Goal: Task Accomplishment & Management: Manage account settings

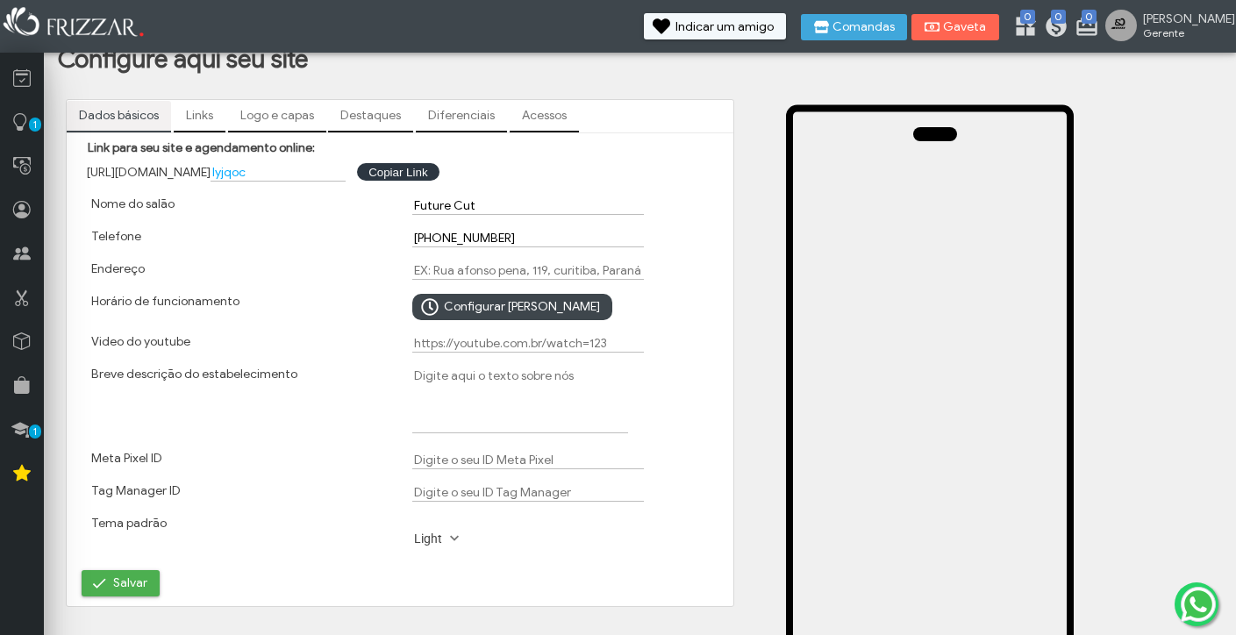
scroll to position [39, 0]
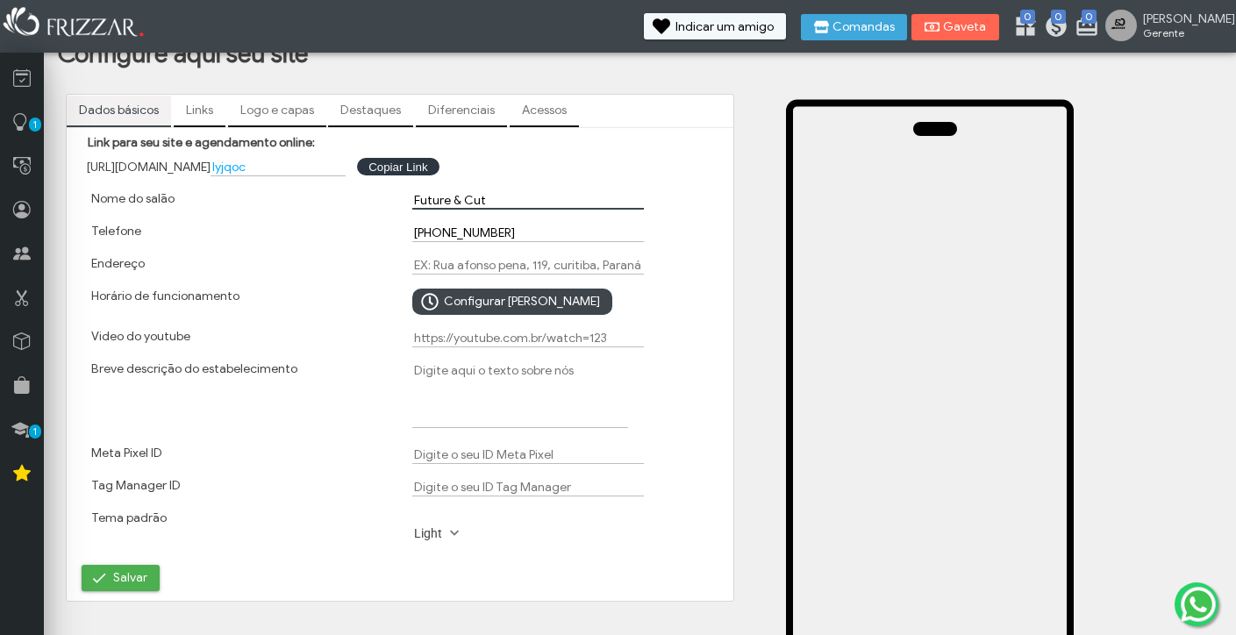
type input "Future & Cut"
type input "M"
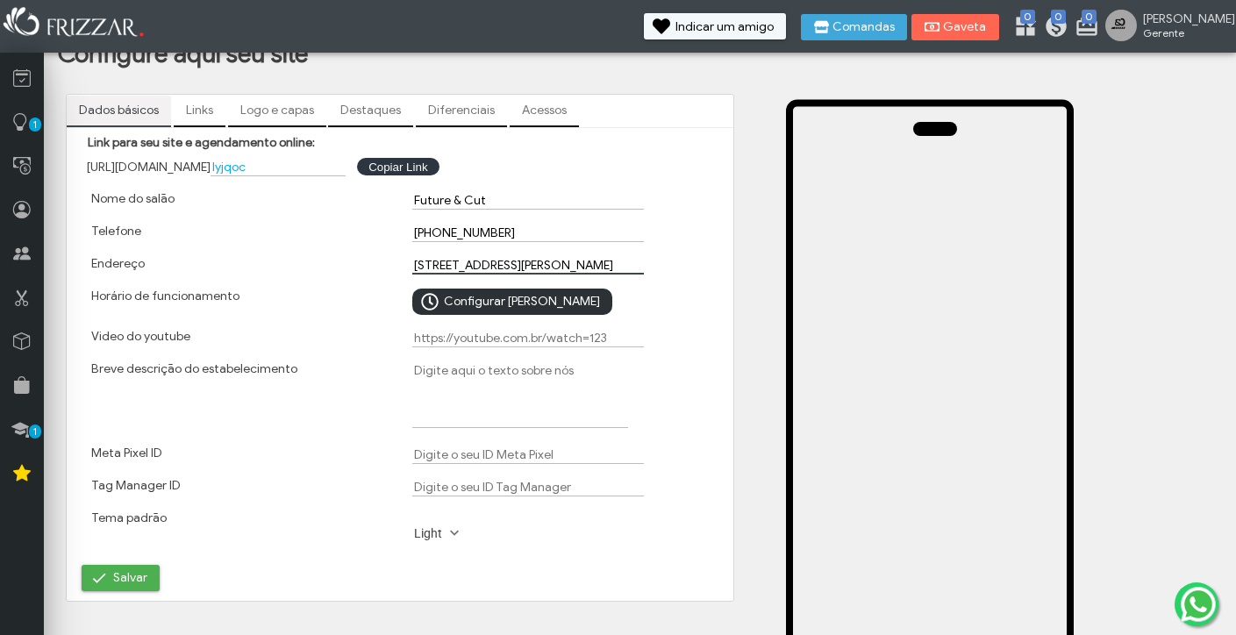
type input "[STREET_ADDRESS][PERSON_NAME]"
click at [446, 303] on span "Configurar [PERSON_NAME]" at bounding box center [522, 302] width 156 height 26
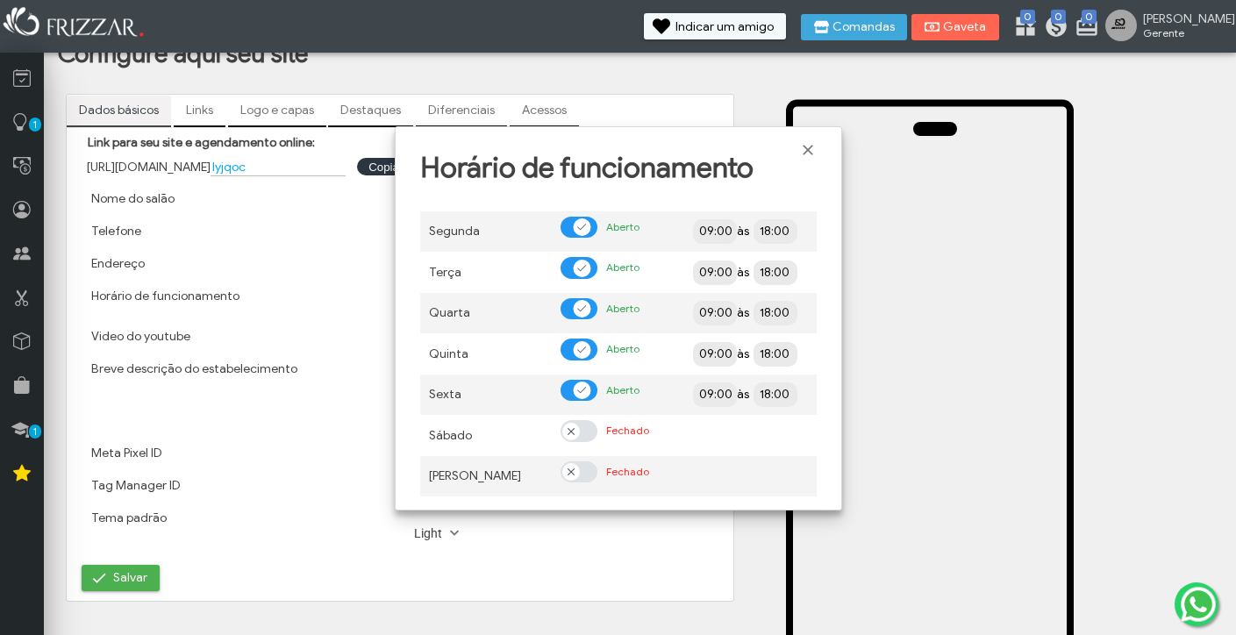
scroll to position [13, 7]
click at [589, 425] on div at bounding box center [578, 431] width 37 height 22
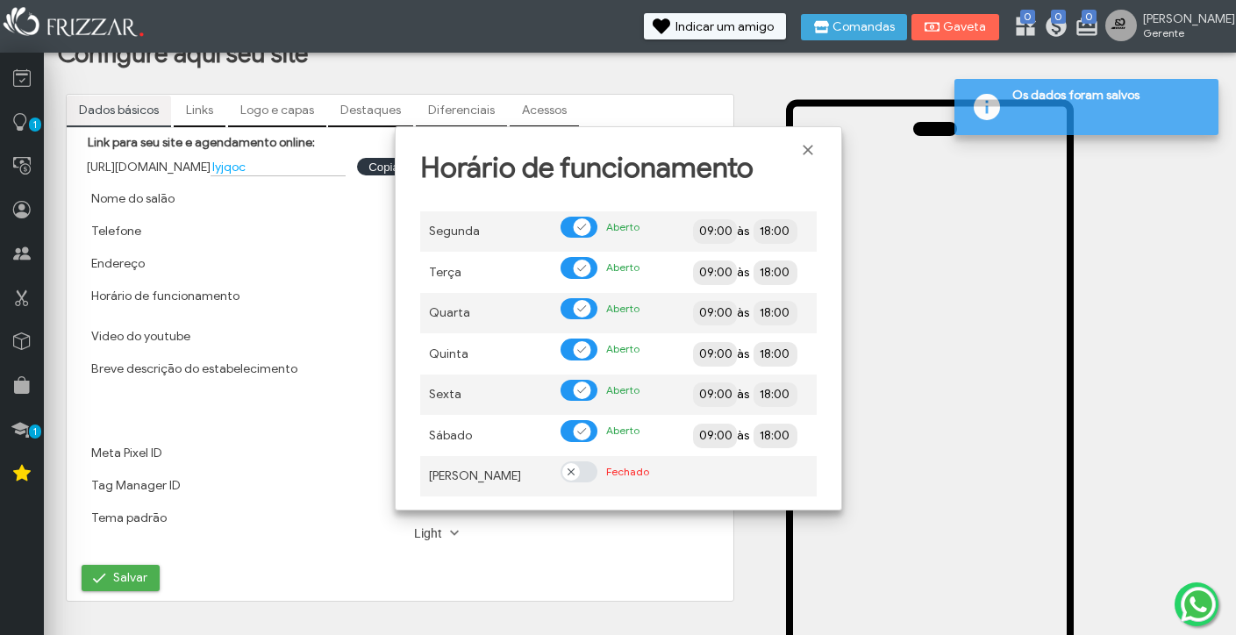
click at [588, 470] on div at bounding box center [578, 472] width 37 height 22
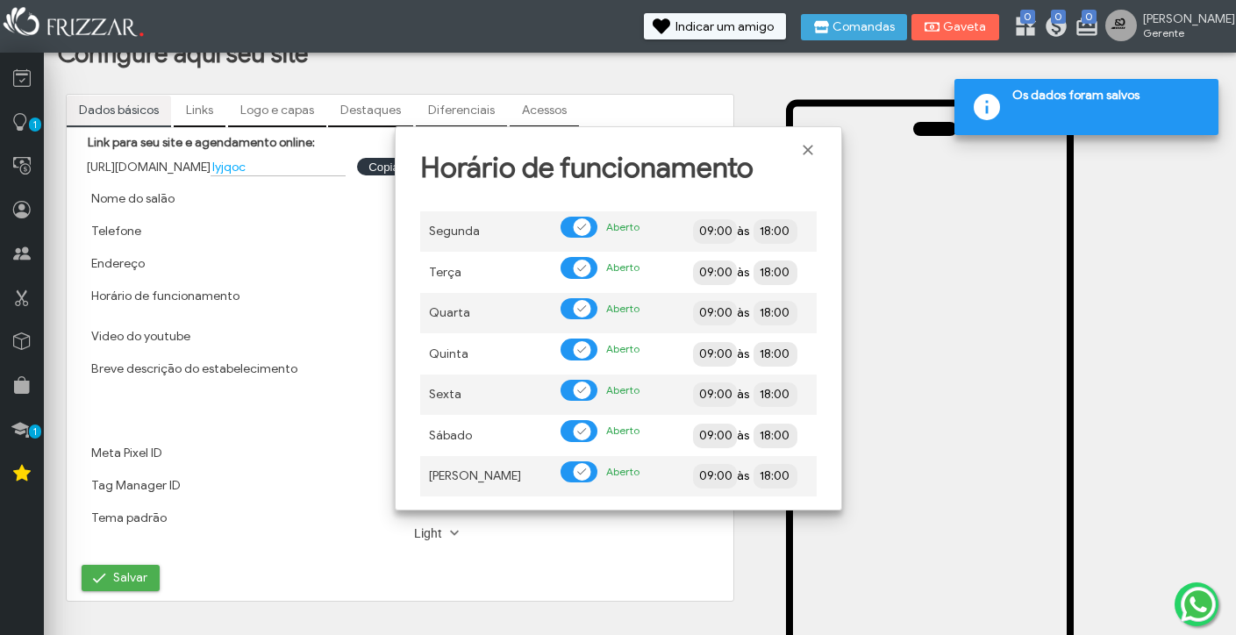
click at [718, 231] on input "09:00" at bounding box center [777, 231] width 161 height 18
type input "08:00"
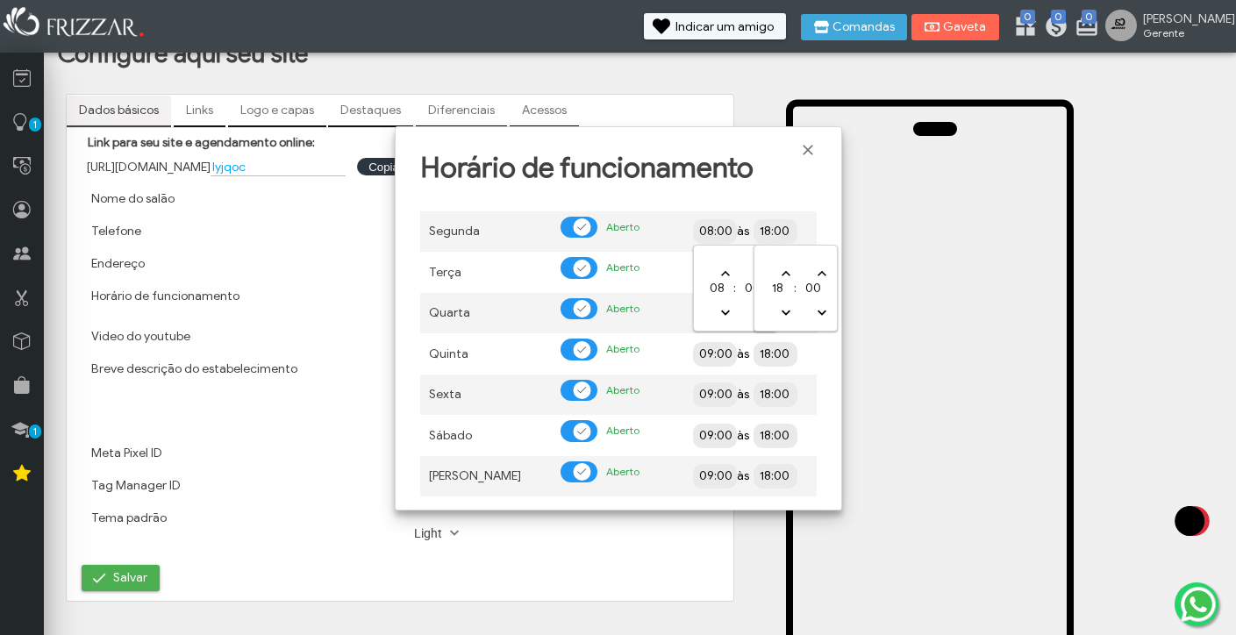
click at [783, 227] on input "18:00" at bounding box center [838, 230] width 161 height 17
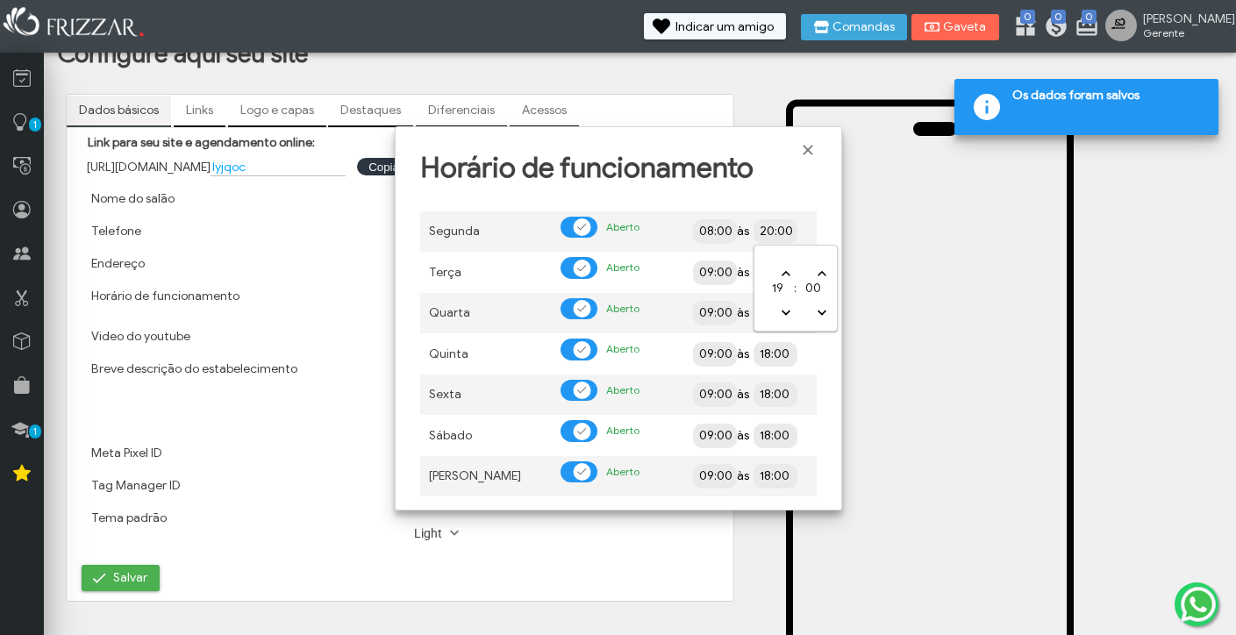
type input "21:00"
click at [722, 276] on input "09:00" at bounding box center [777, 271] width 161 height 17
type input "08:00"
click at [774, 277] on input "18:00" at bounding box center [838, 271] width 161 height 17
type input "21:00"
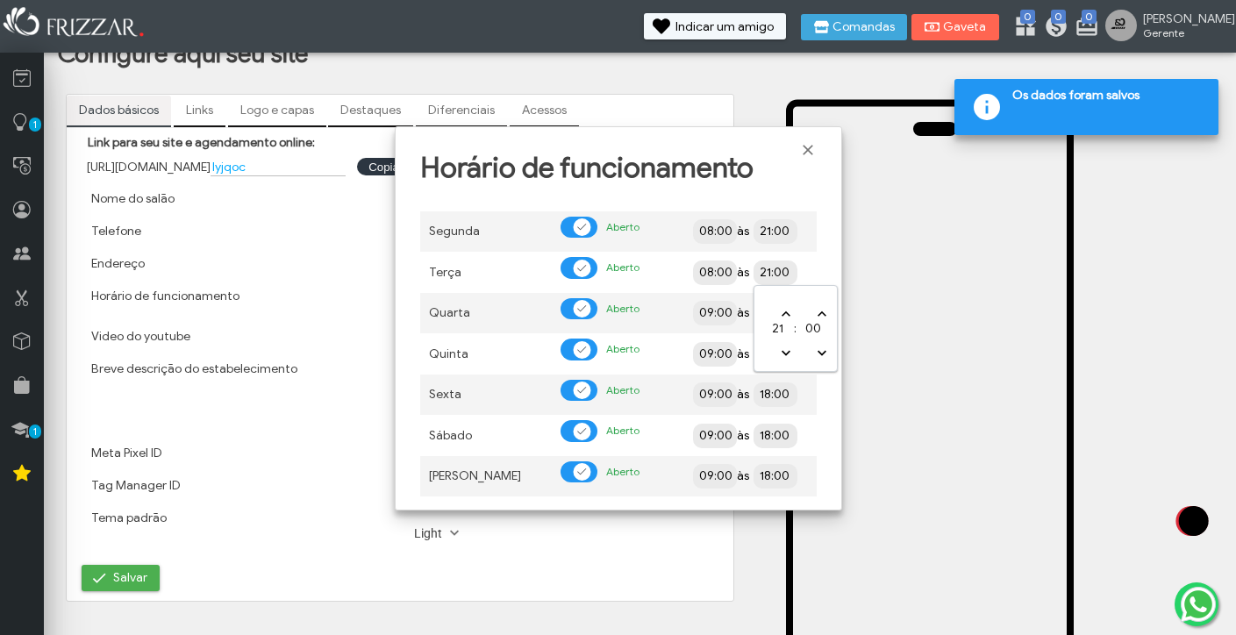
click at [728, 316] on input "09:00" at bounding box center [777, 311] width 161 height 17
type input "08:00"
click at [775, 313] on input "18:00" at bounding box center [838, 312] width 161 height 18
type input "21:00"
click at [716, 362] on span "09:00" at bounding box center [715, 354] width 44 height 25
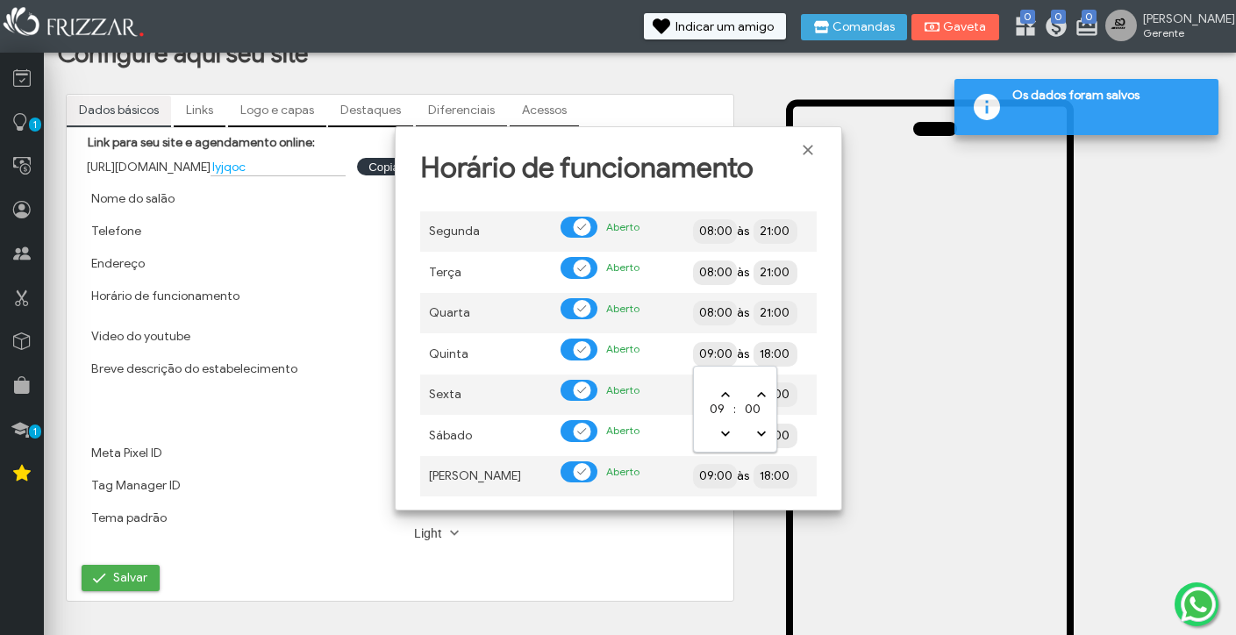
click at [716, 356] on input "09:00" at bounding box center [777, 353] width 161 height 17
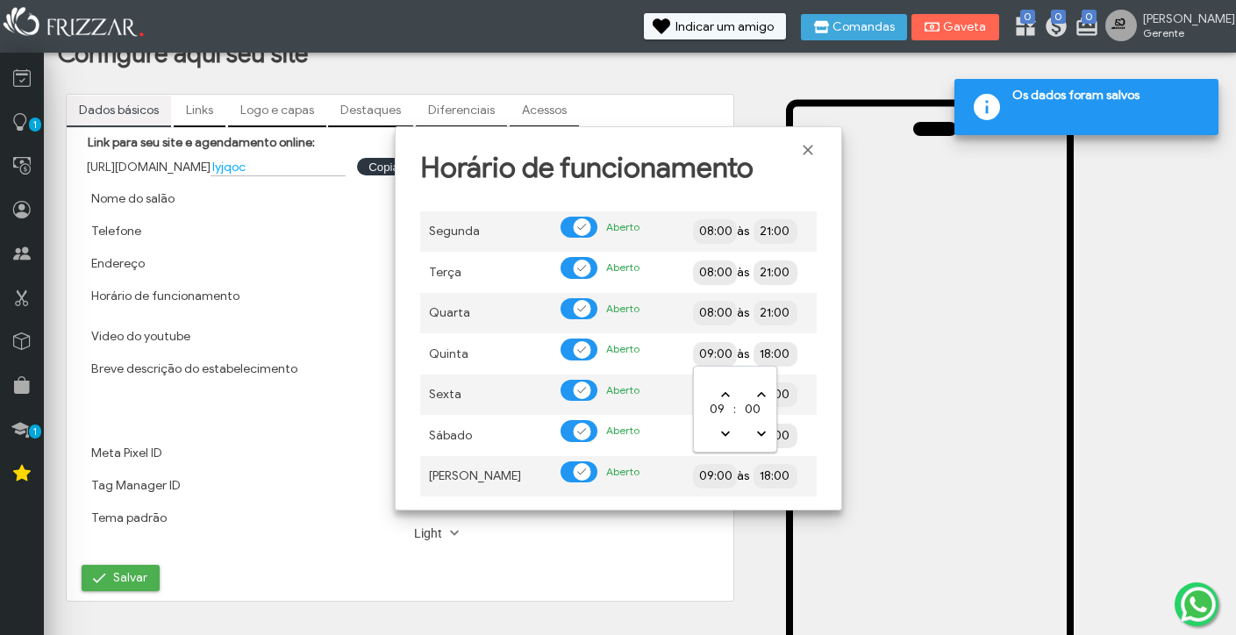
type input "08:00"
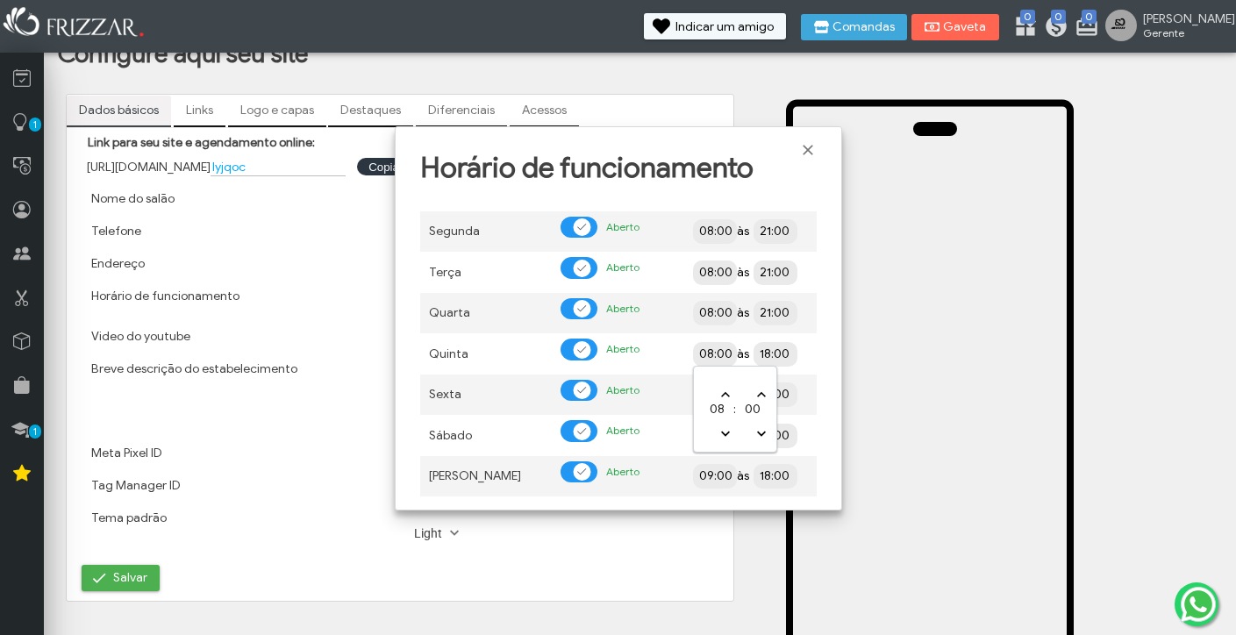
click at [775, 353] on input "18:00" at bounding box center [838, 354] width 161 height 18
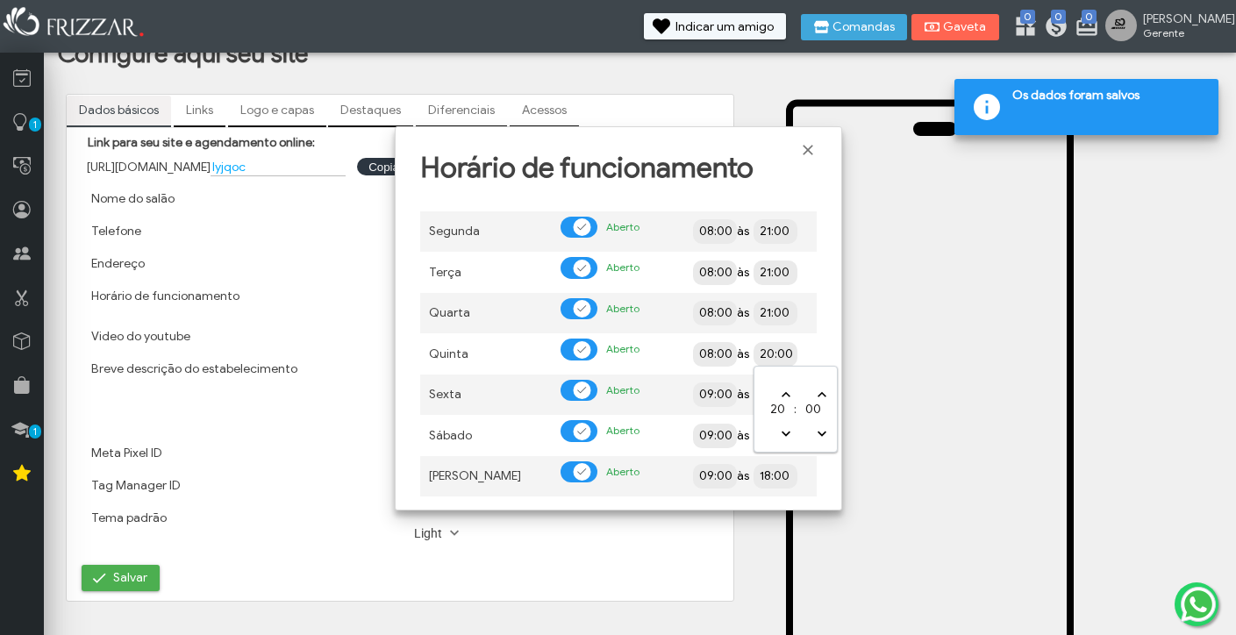
type input "21:00"
click at [717, 395] on input "09:00" at bounding box center [777, 393] width 161 height 17
type input "08:00"
click at [772, 389] on input "18:00" at bounding box center [838, 393] width 161 height 17
type input "21:00"
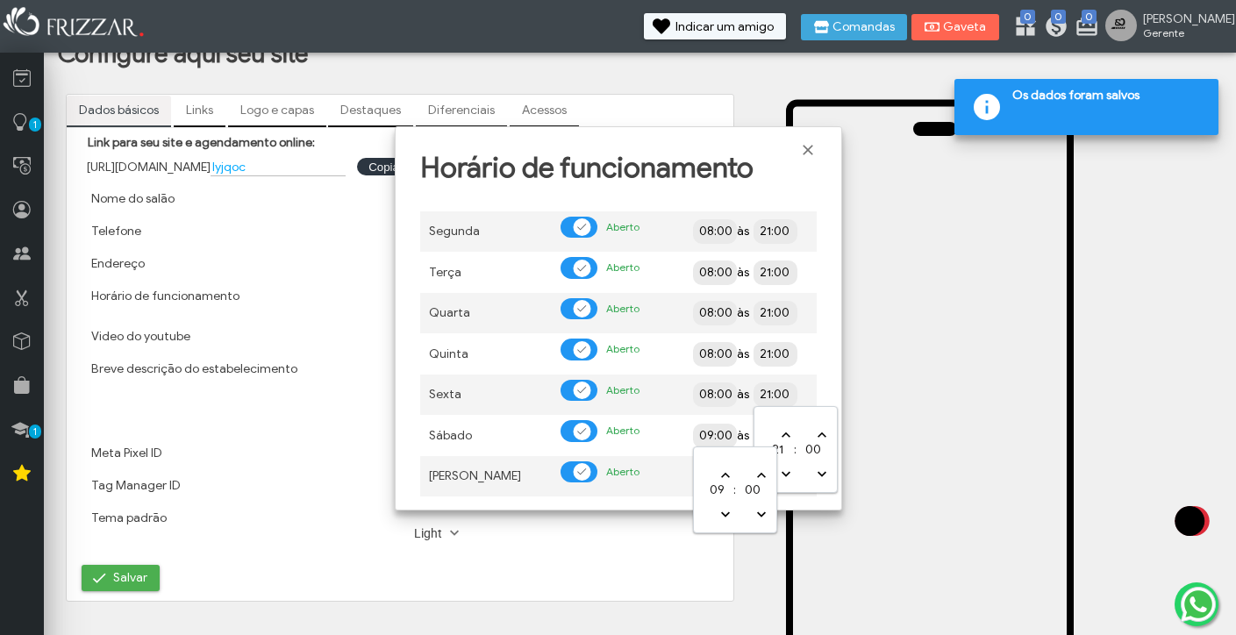
click at [705, 435] on input "09:00" at bounding box center [777, 434] width 161 height 17
type input "08:00"
click at [773, 432] on input "18:00" at bounding box center [838, 435] width 161 height 18
type input "21:00"
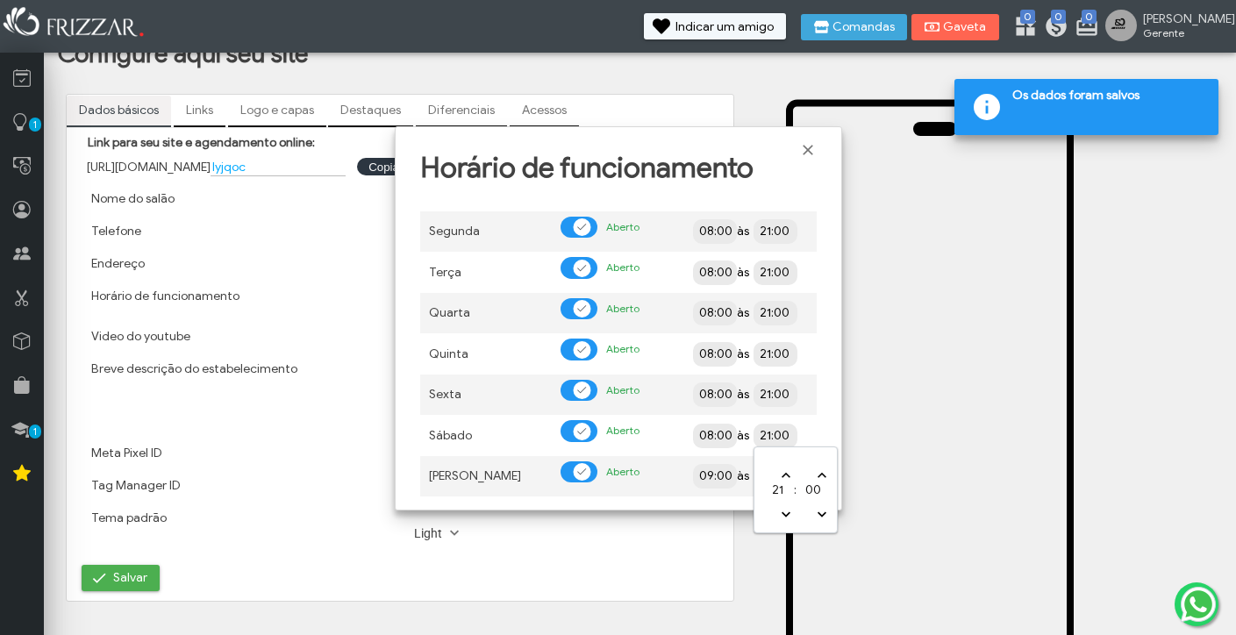
click at [711, 473] on input "09:00" at bounding box center [777, 476] width 161 height 18
click at [775, 473] on input "18:00" at bounding box center [838, 475] width 161 height 17
click at [767, 475] on input "18:00" at bounding box center [838, 475] width 161 height 17
type input "15:00"
click at [818, 446] on div "Segunda Aberto 08:00 às 21:00 Terça Aberto 08:00 às 21:00 Quarta Aberto 08:00 à…" at bounding box center [618, 349] width 421 height 309
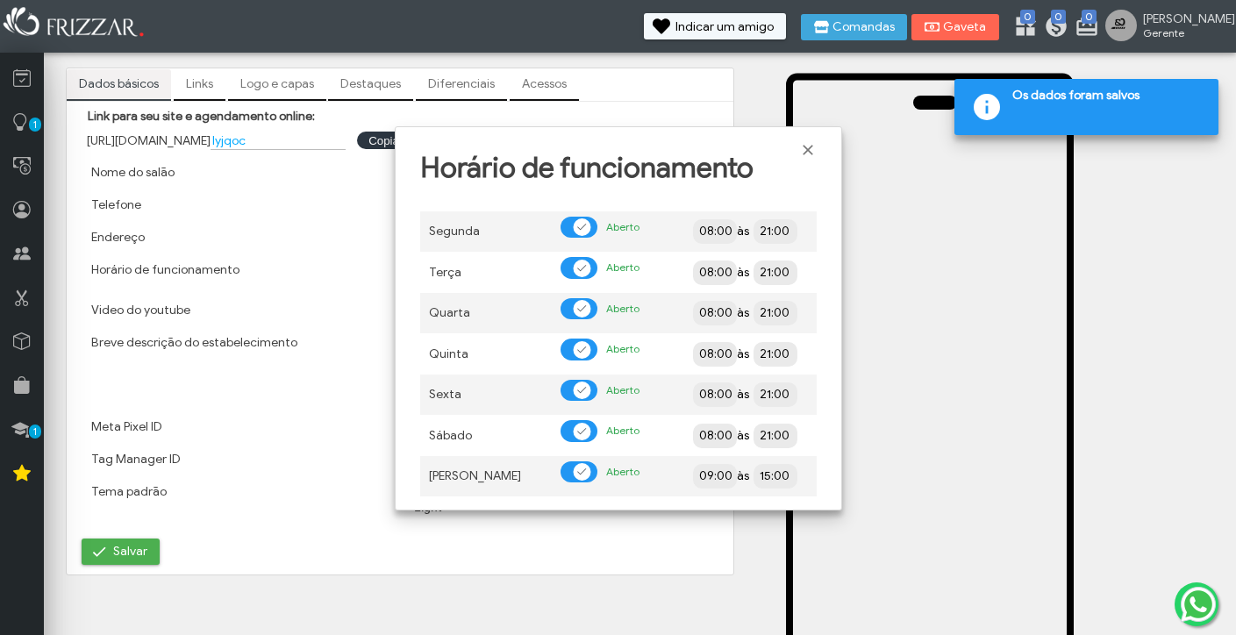
scroll to position [67, 0]
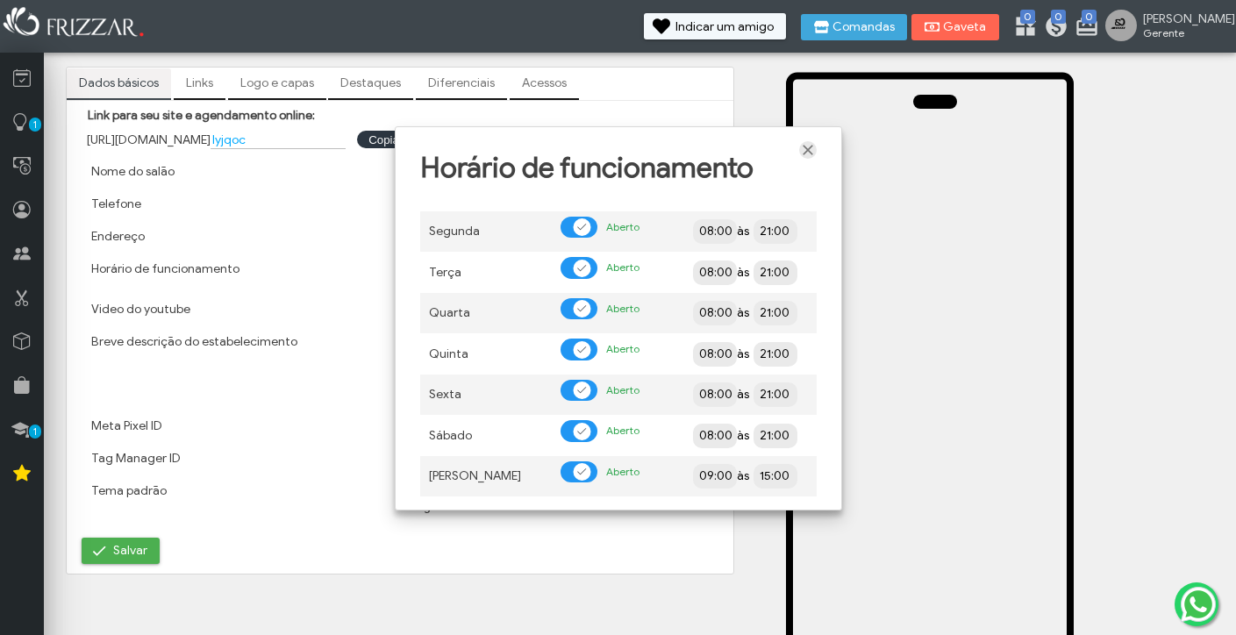
click at [808, 151] on span "Fechar" at bounding box center [808, 150] width 18 height 18
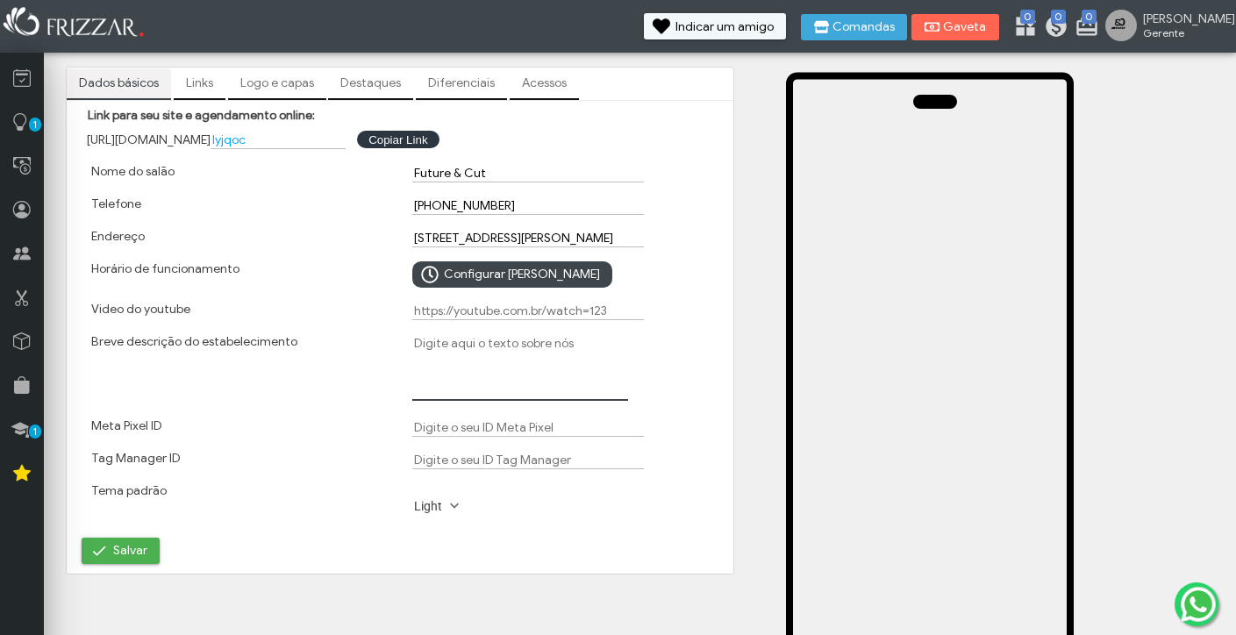
click at [441, 353] on textarea "Breve descrição do estabelecimento" at bounding box center [520, 367] width 216 height 67
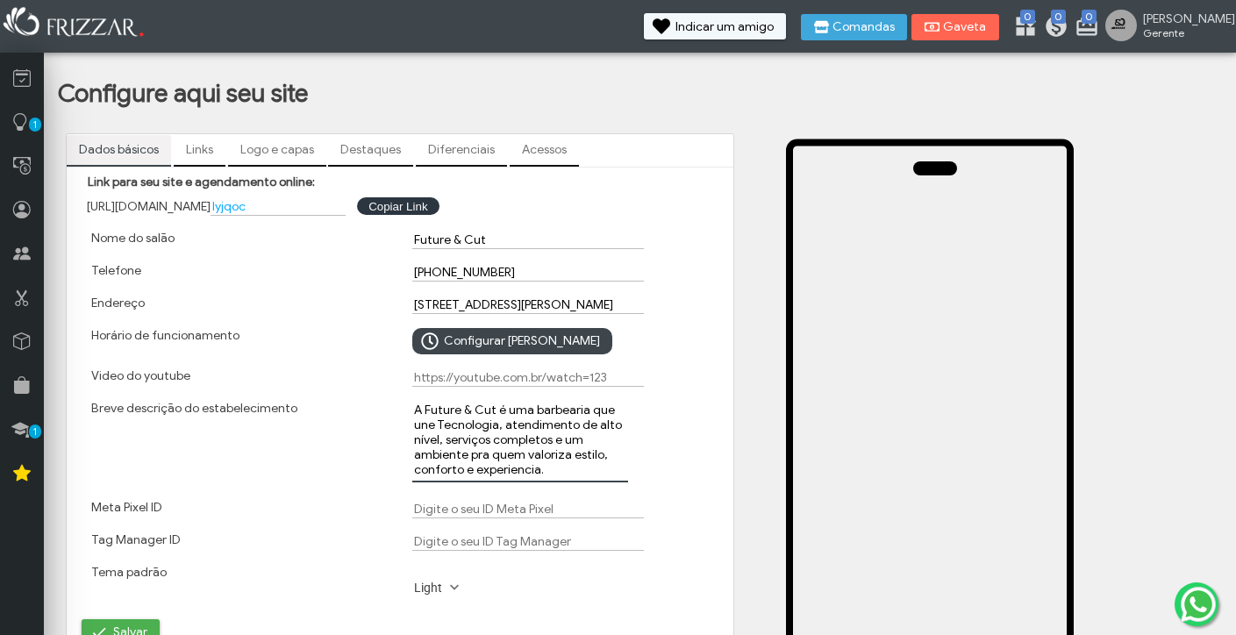
scroll to position [0, 0]
type textarea "A Future & Cut é uma barbearia que une Tecnologia, atendimento de alto nível, s…"
click at [263, 148] on link "Logo e capas" at bounding box center [277, 150] width 98 height 30
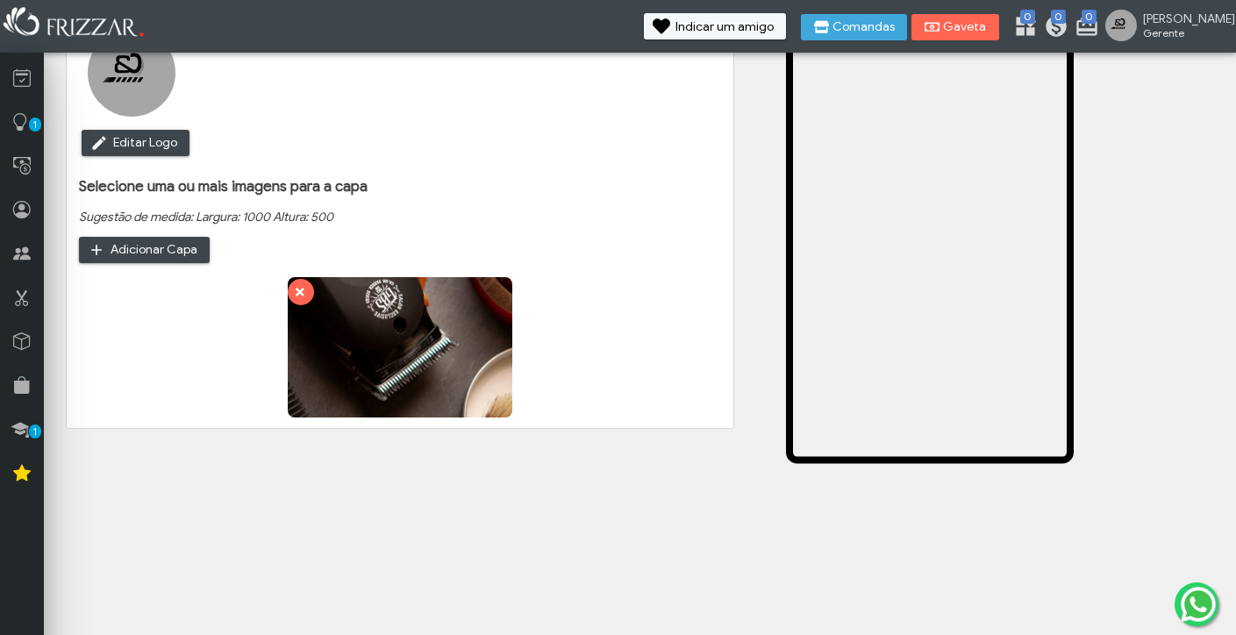
scroll to position [282, 0]
click at [301, 289] on icon "submit" at bounding box center [298, 292] width 12 height 18
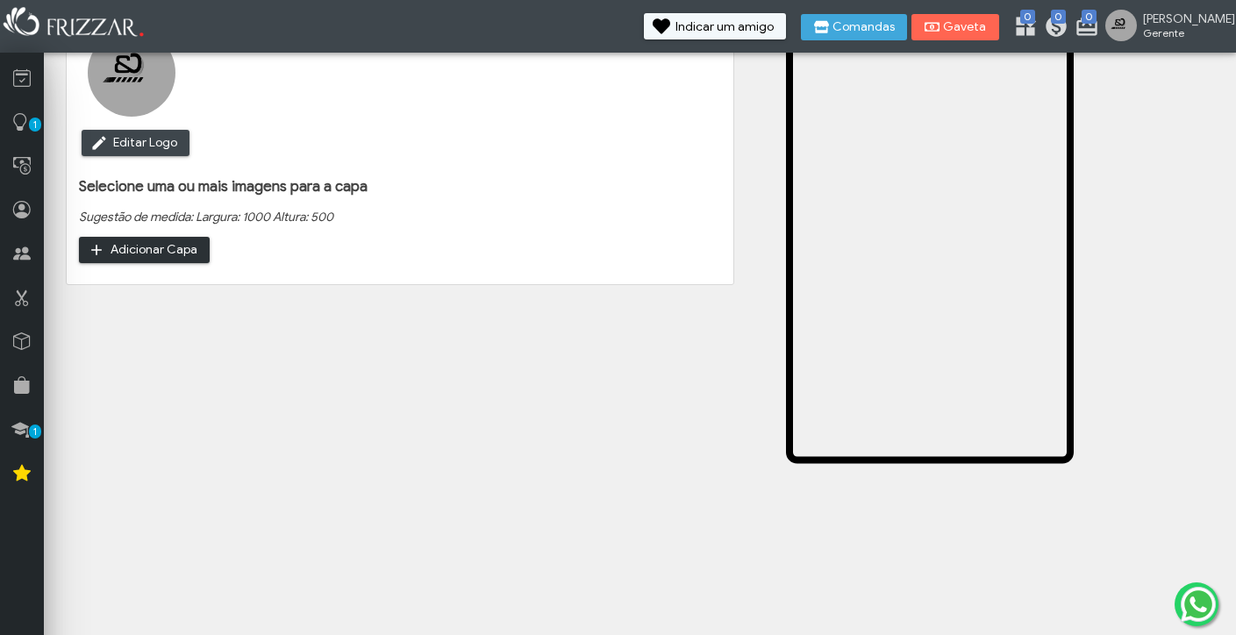
type input "C:\fakepath\Future &.pdf"
type input "C:\fakepath\Future &.png"
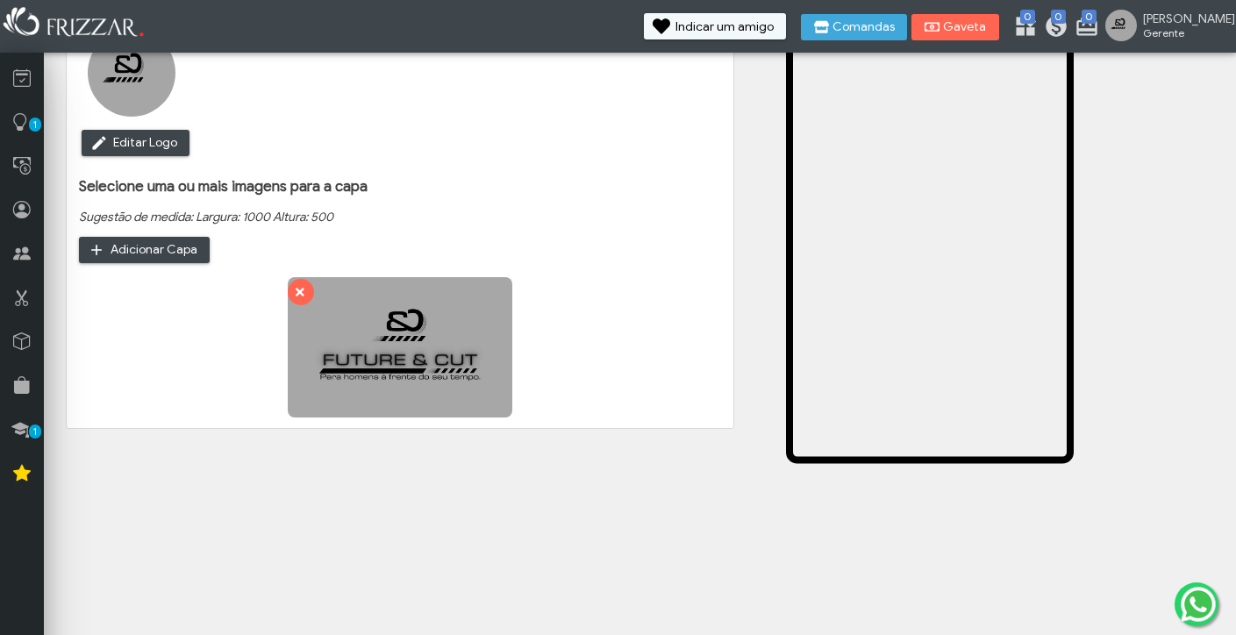
type input "C:\fakepath\Future &.pdf"
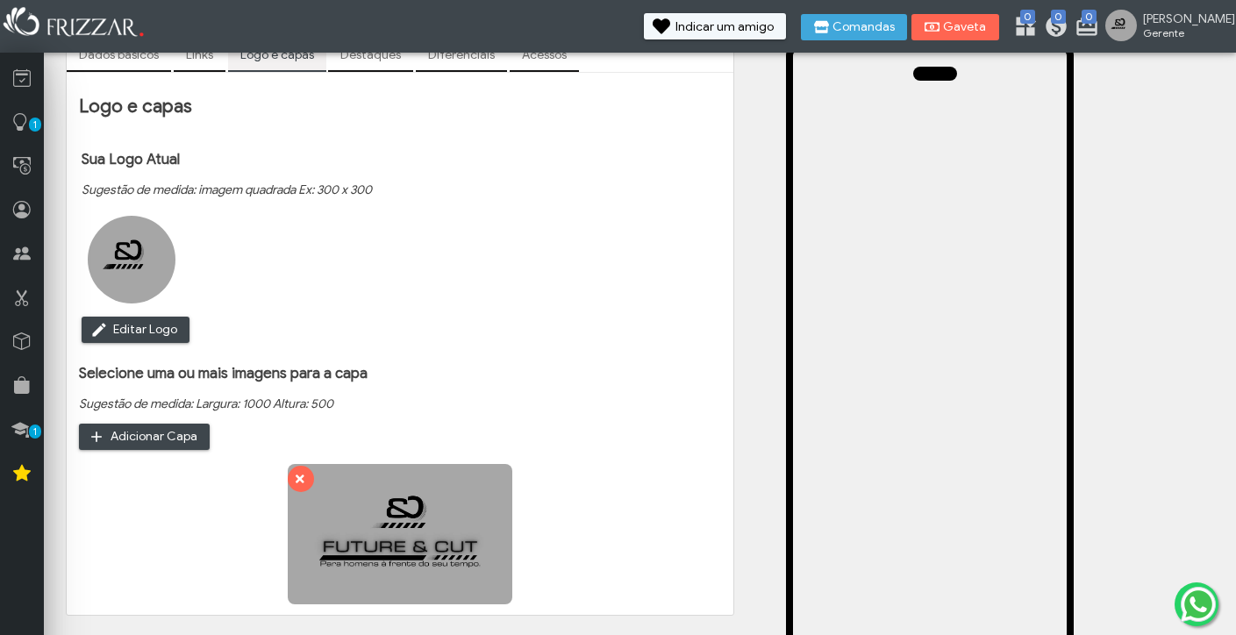
scroll to position [96, 0]
click at [125, 256] on img at bounding box center [132, 259] width 88 height 88
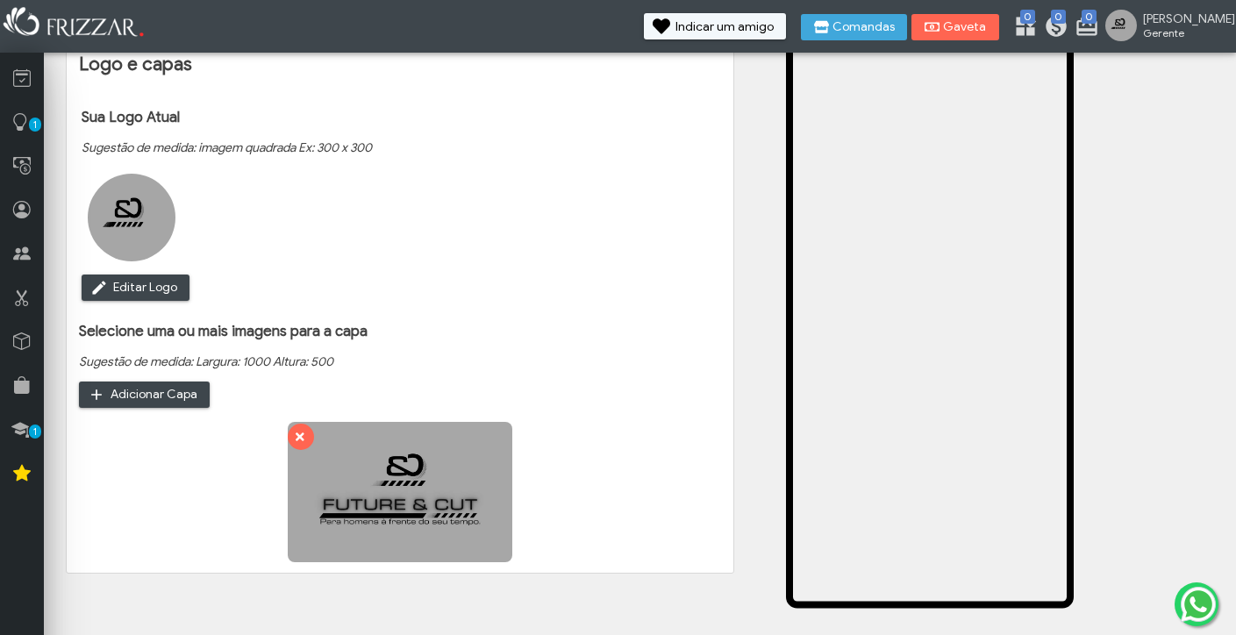
scroll to position [134, 0]
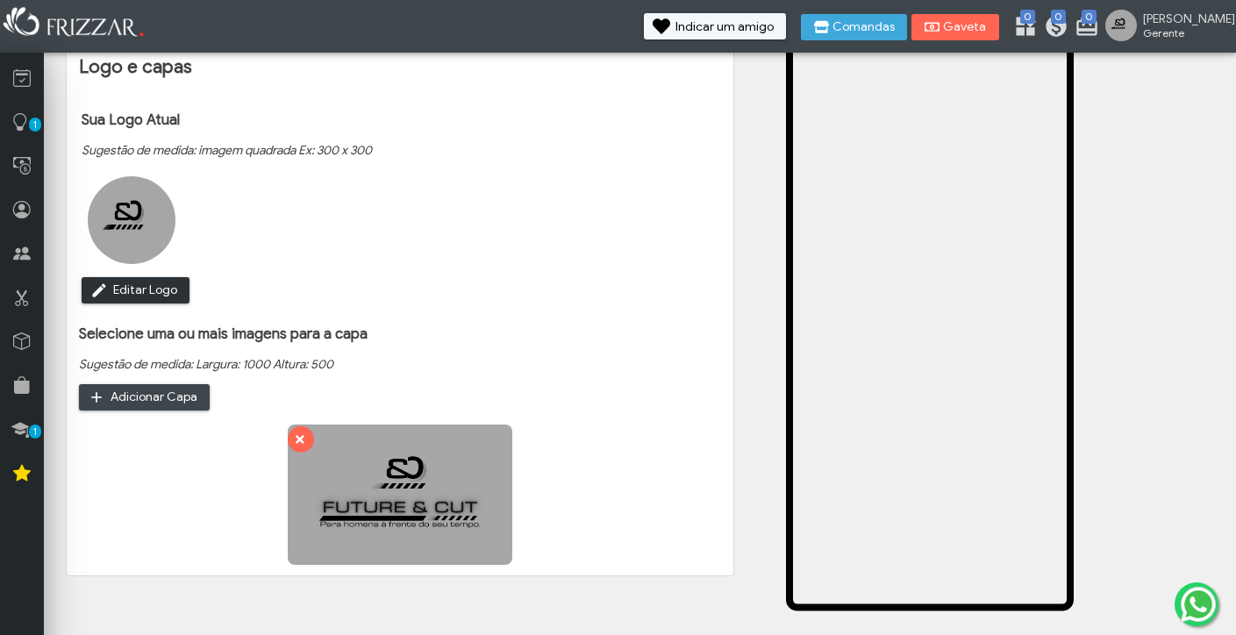
type input "C:\fakepath\Future &-2.png"
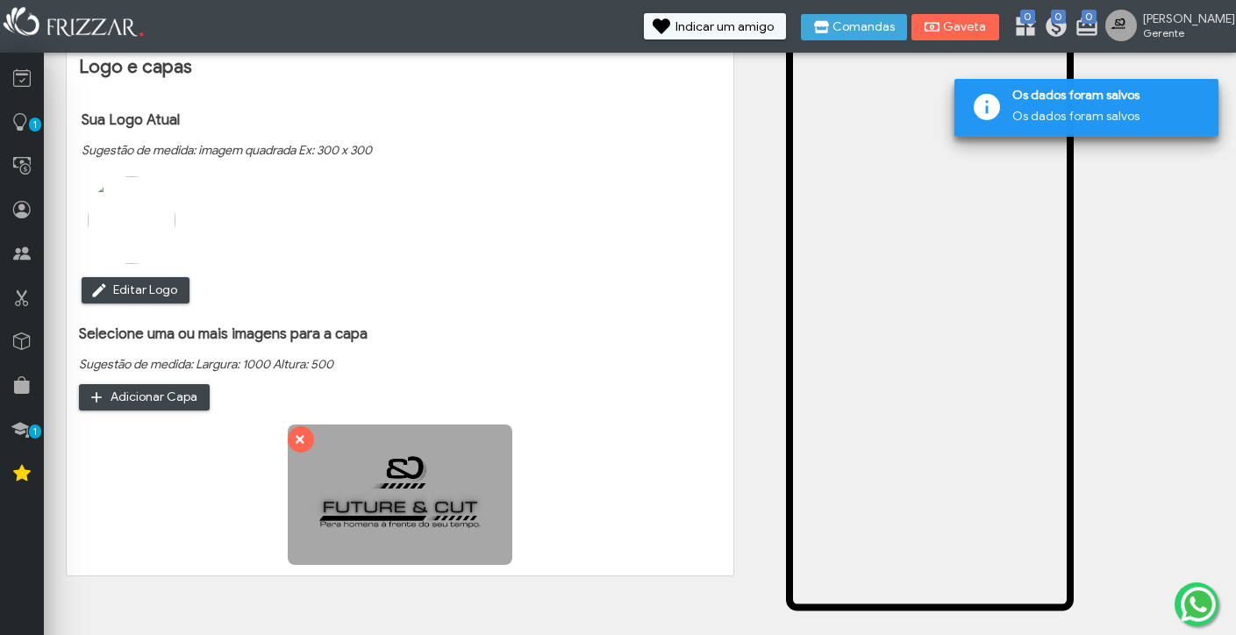
click at [131, 228] on img at bounding box center [132, 220] width 88 height 88
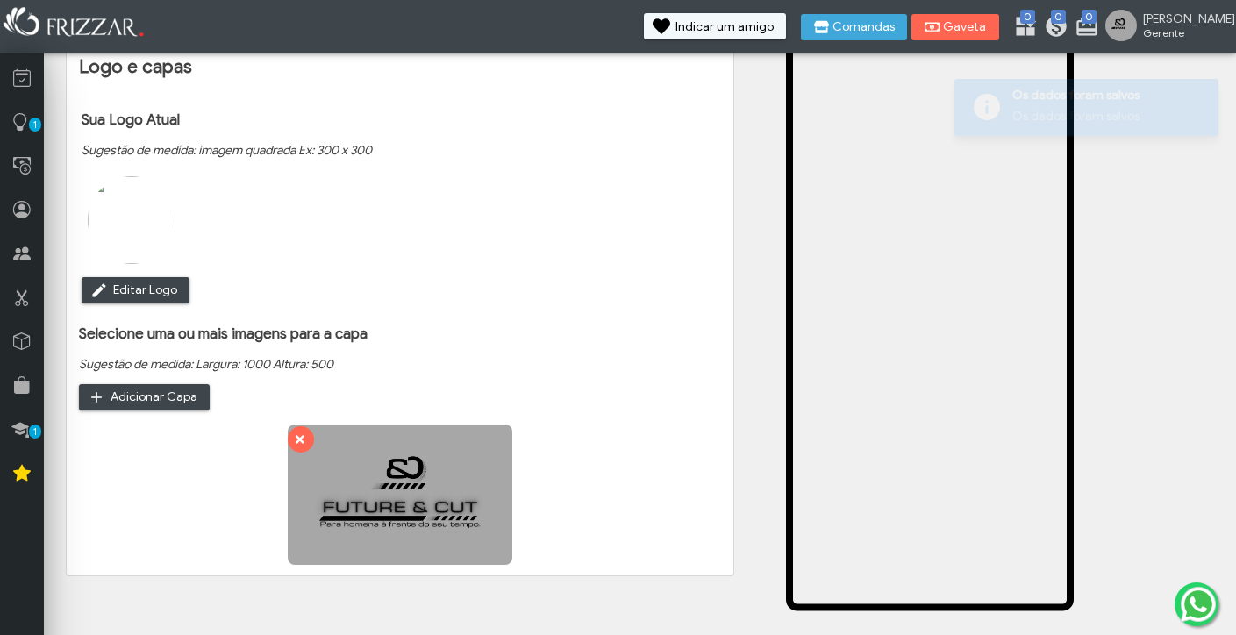
click at [131, 228] on img at bounding box center [132, 220] width 88 height 88
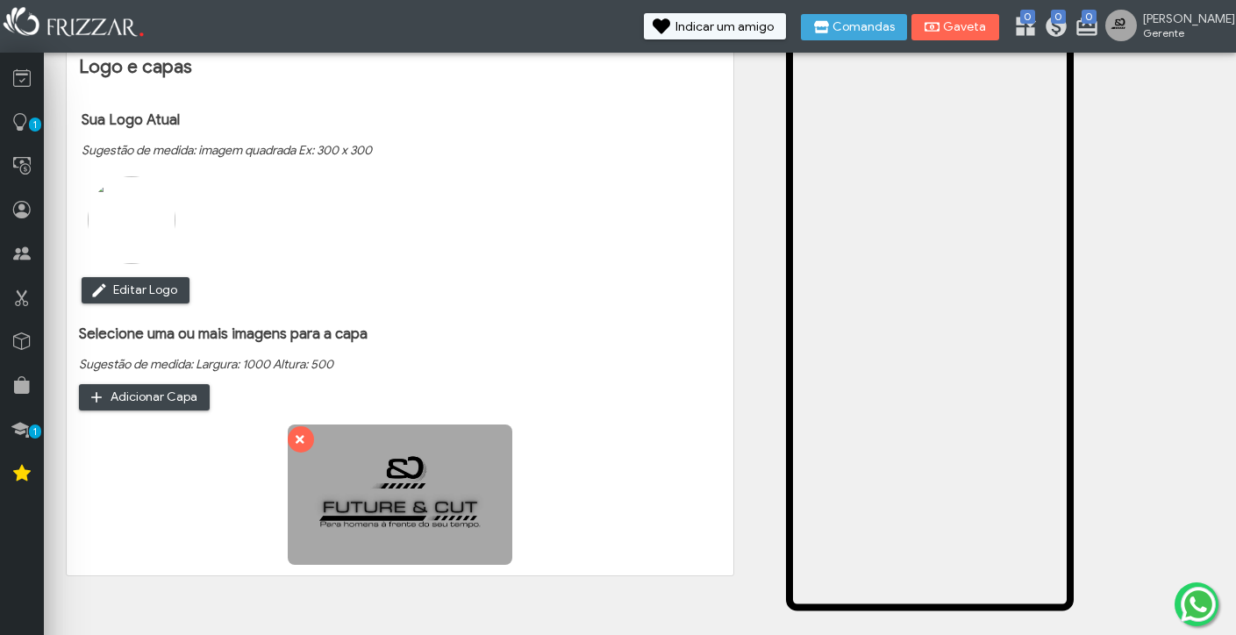
type input "C:\fakepath\Future &-2.png"
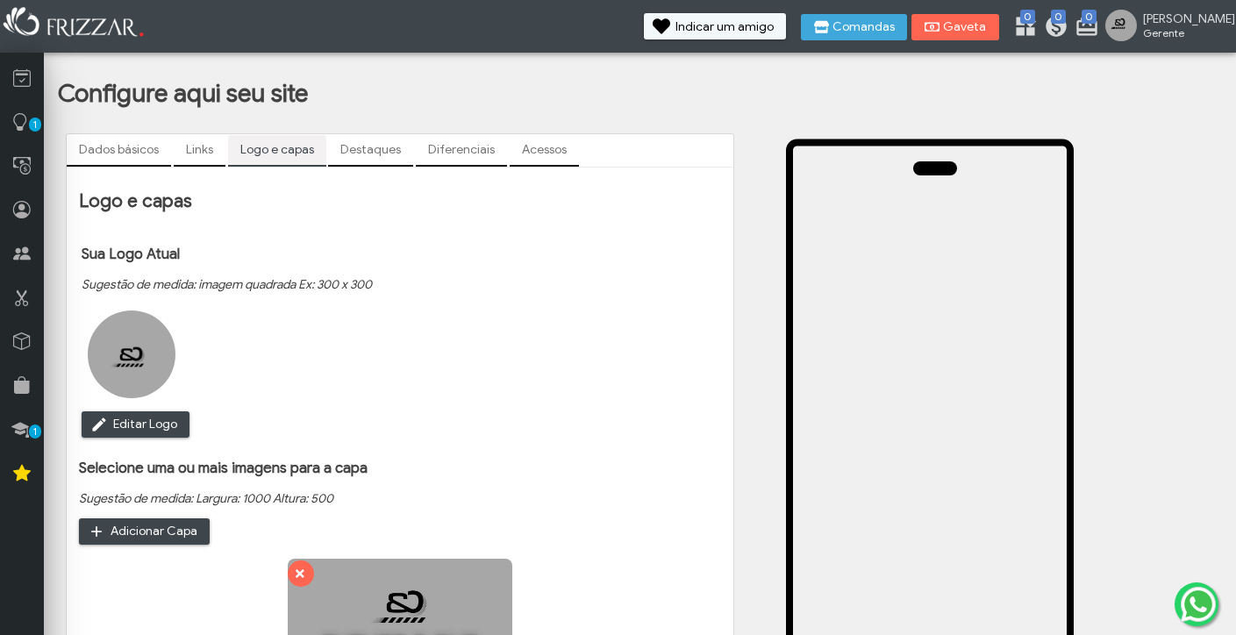
scroll to position [0, 0]
click at [374, 152] on link "Destaques" at bounding box center [370, 150] width 85 height 30
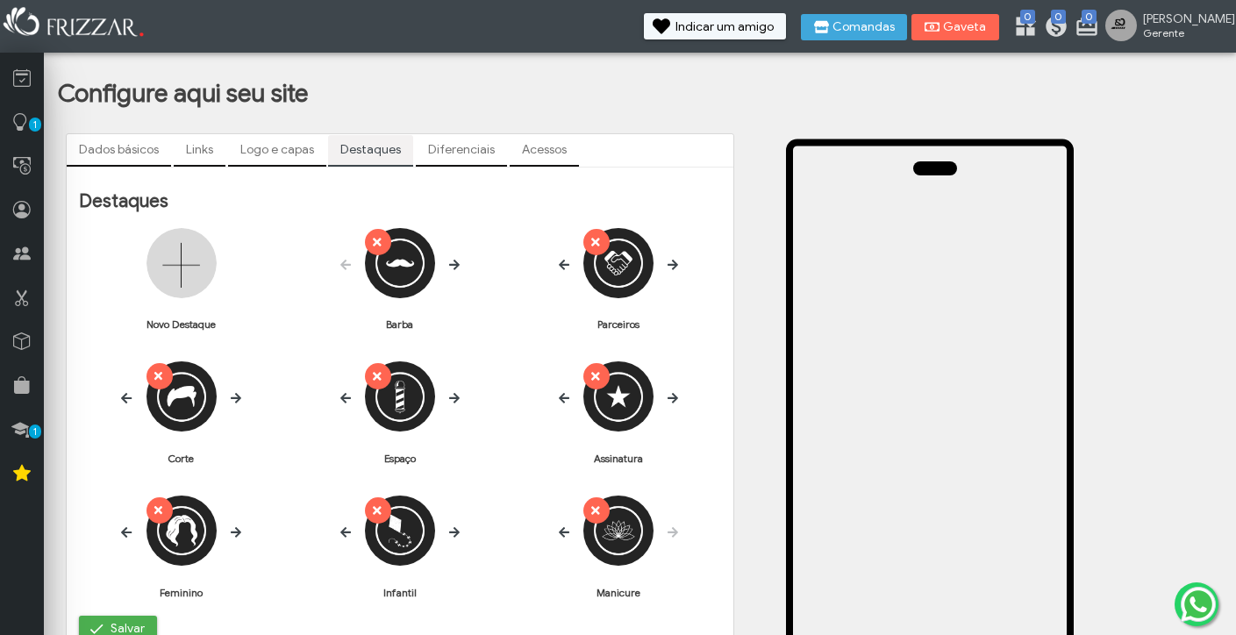
click at [459, 152] on link "Diferenciais" at bounding box center [461, 150] width 91 height 30
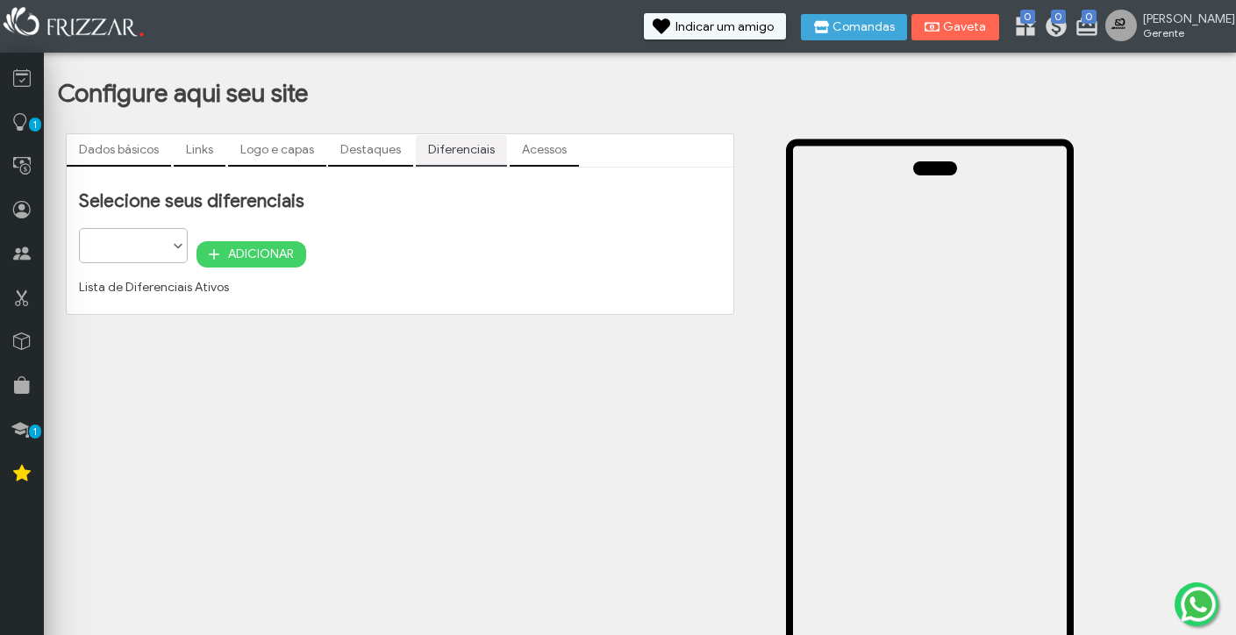
click at [544, 152] on link "Acessos" at bounding box center [544, 150] width 69 height 30
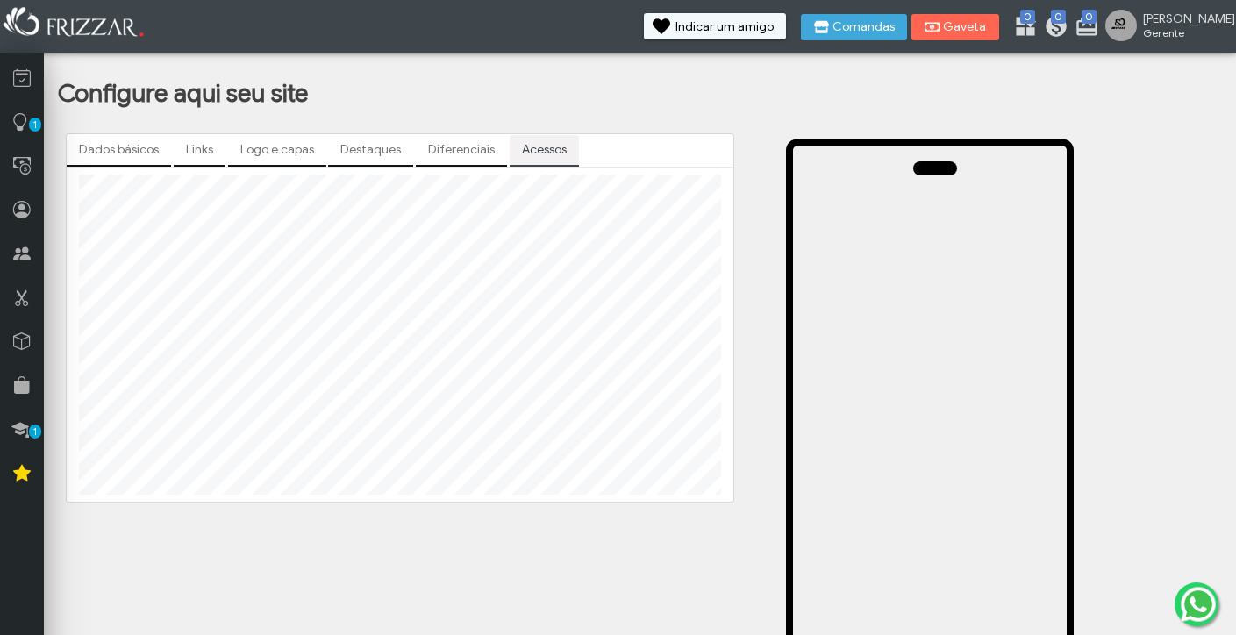
click at [474, 154] on link "Diferenciais" at bounding box center [461, 150] width 91 height 30
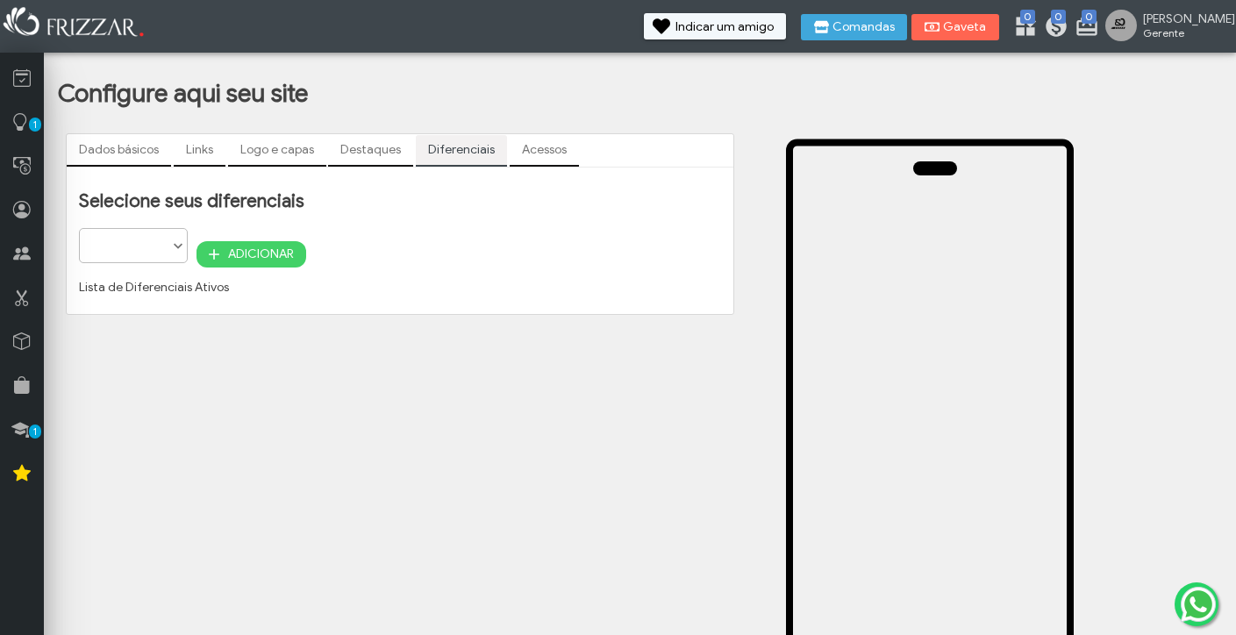
click at [179, 246] on span at bounding box center [178, 247] width 18 height 18
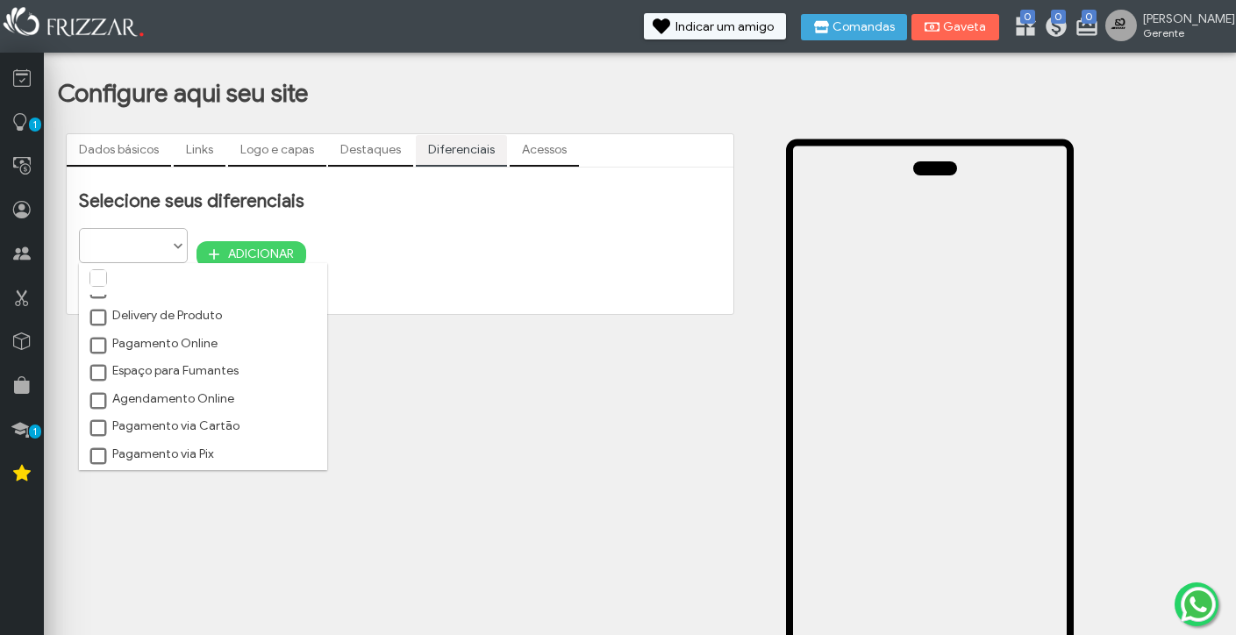
scroll to position [395, 0]
click at [102, 427] on span at bounding box center [99, 429] width 18 height 18
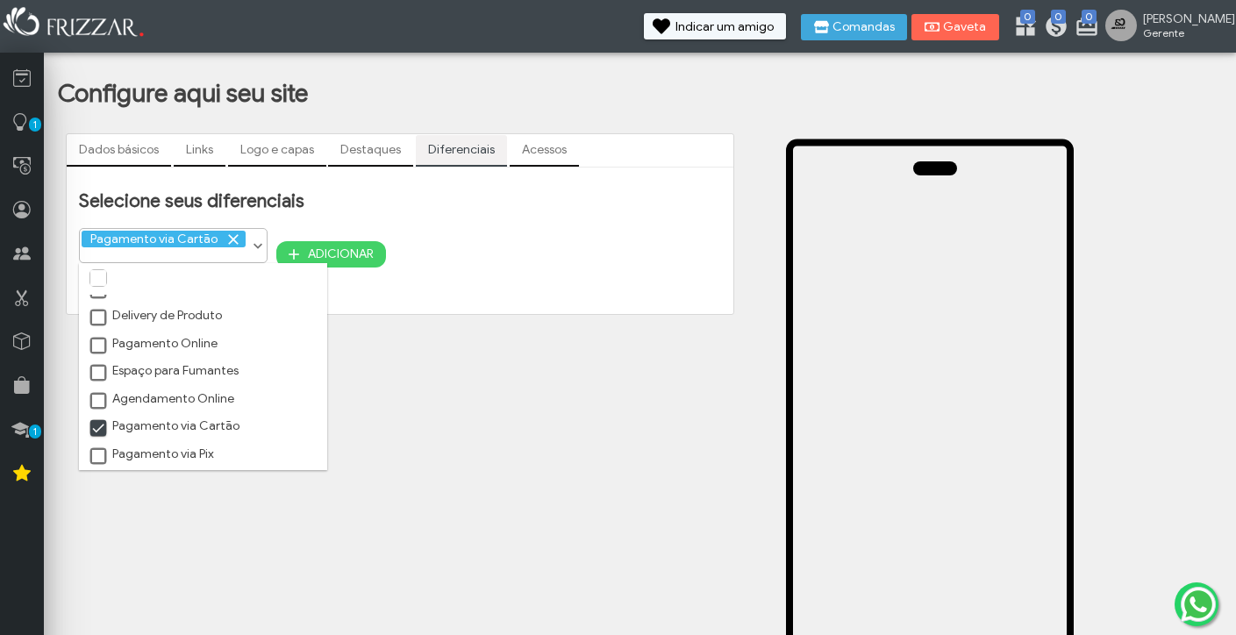
scroll to position [9, 7]
click at [93, 455] on span at bounding box center [99, 457] width 18 height 18
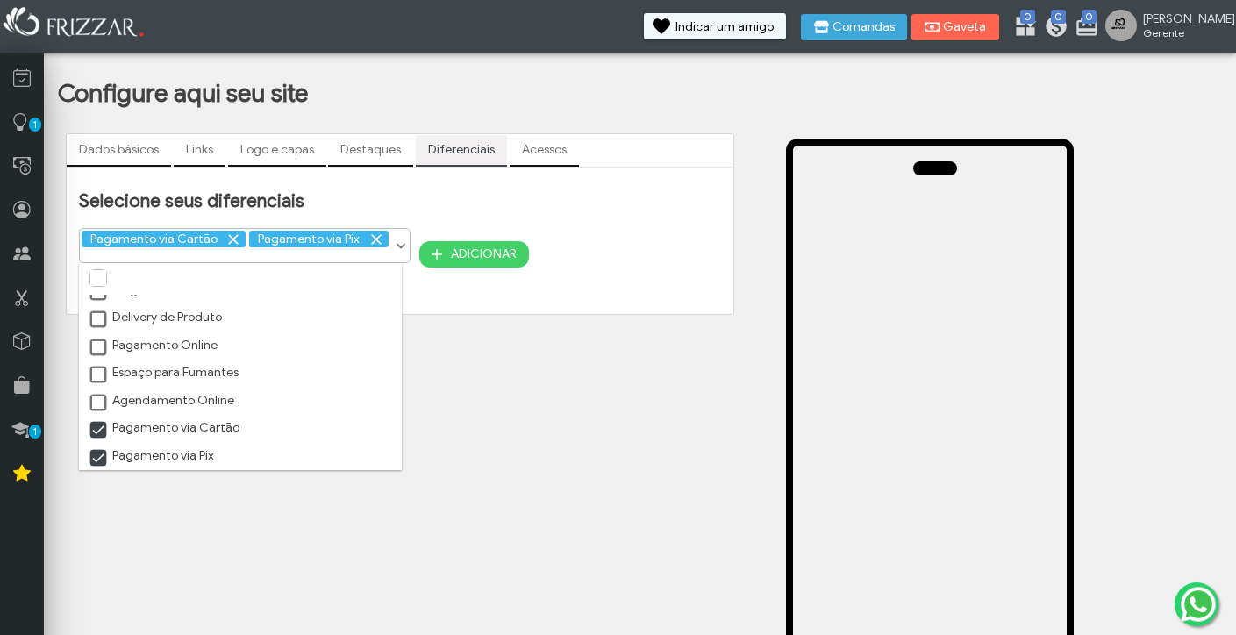
click at [104, 404] on span at bounding box center [99, 404] width 18 height 18
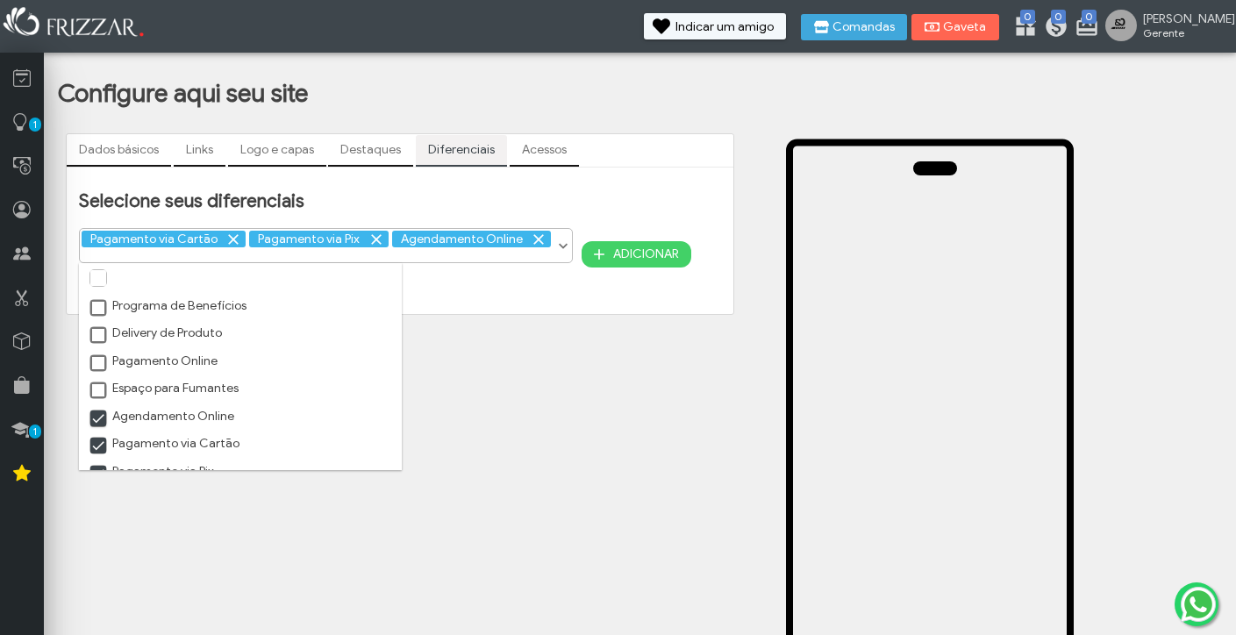
scroll to position [365, 0]
click at [101, 371] on span at bounding box center [99, 362] width 18 height 18
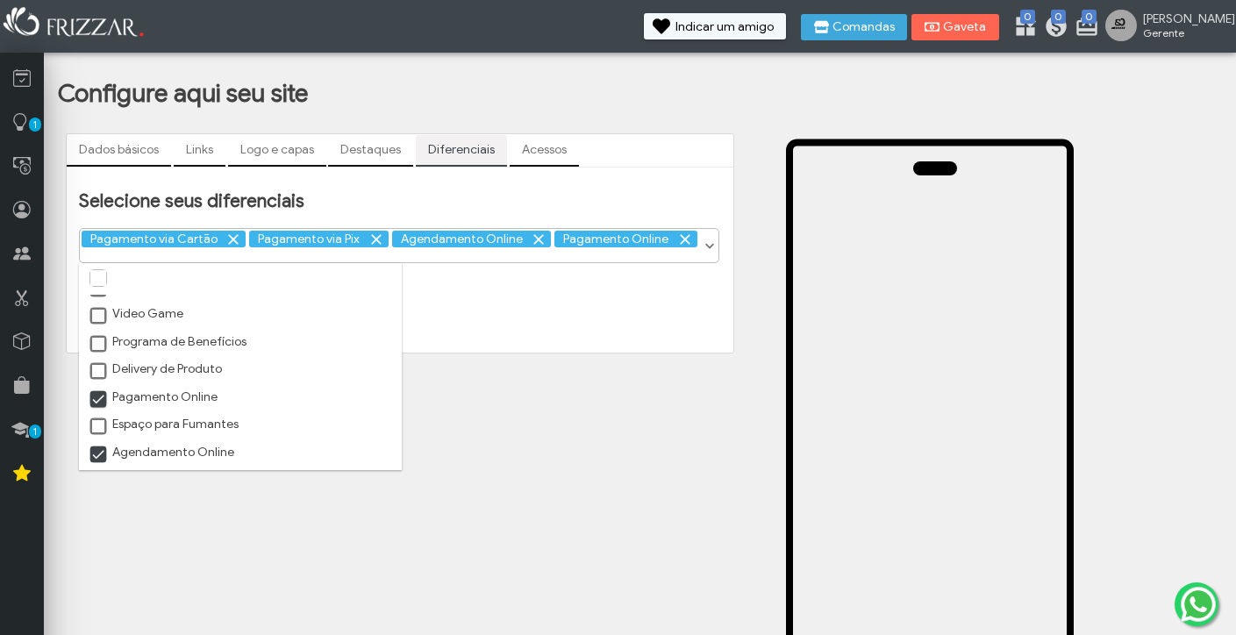
scroll to position [318, 0]
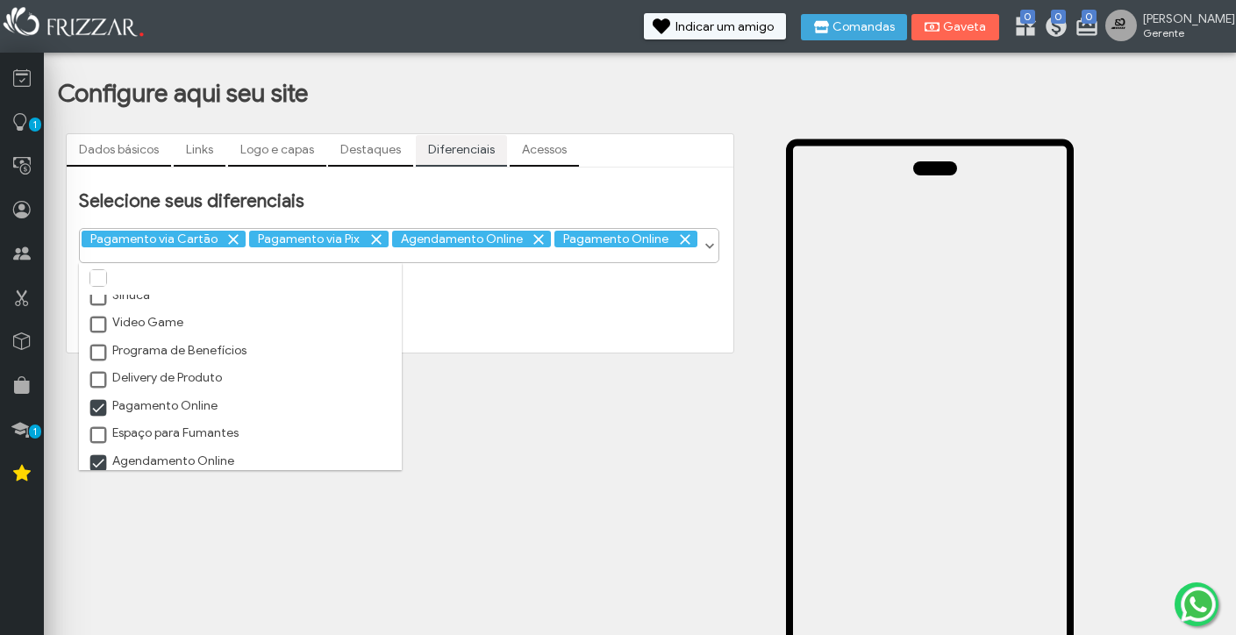
click at [101, 360] on span at bounding box center [99, 354] width 18 height 18
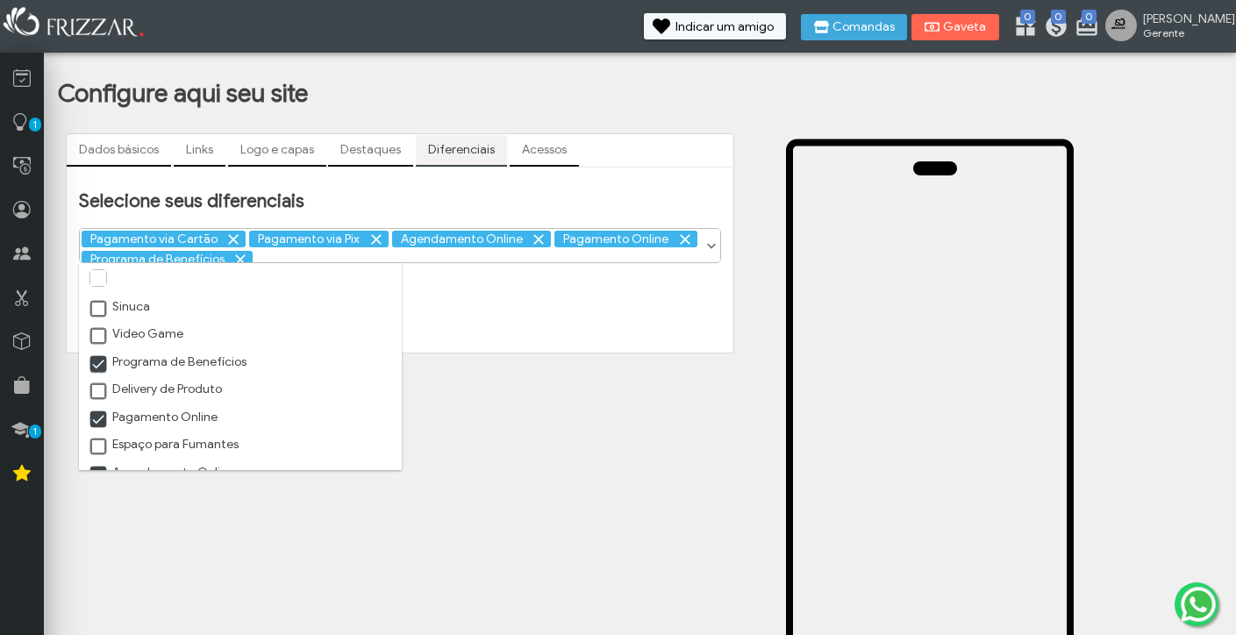
scroll to position [288, 0]
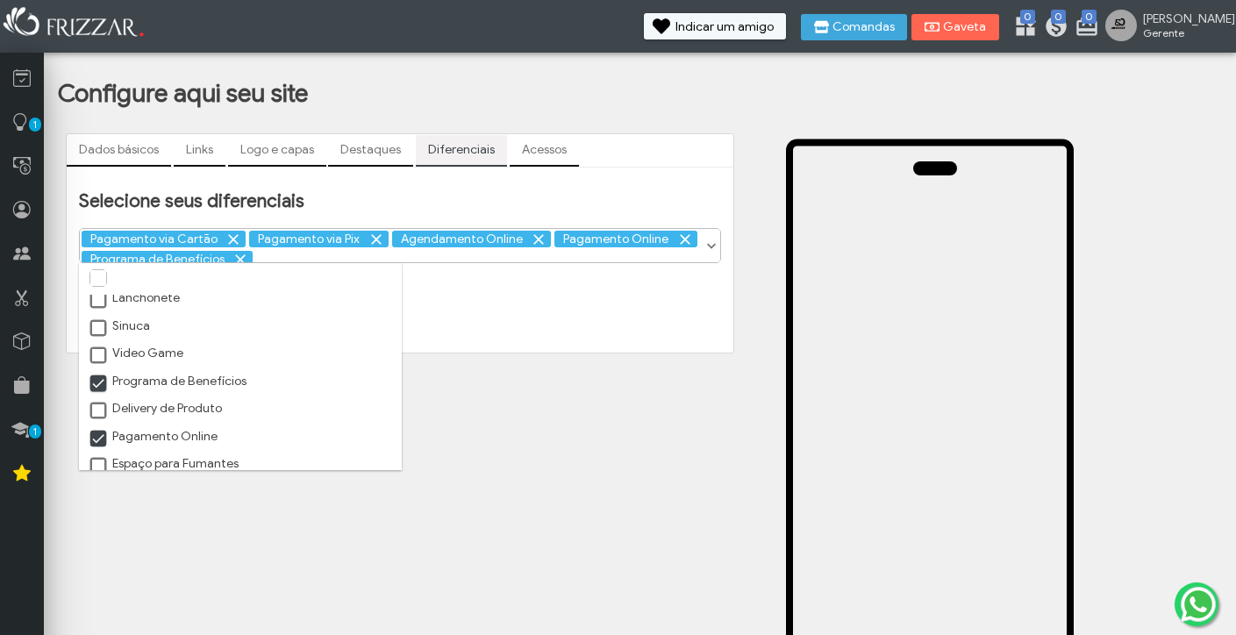
click at [97, 420] on span at bounding box center [99, 412] width 18 height 18
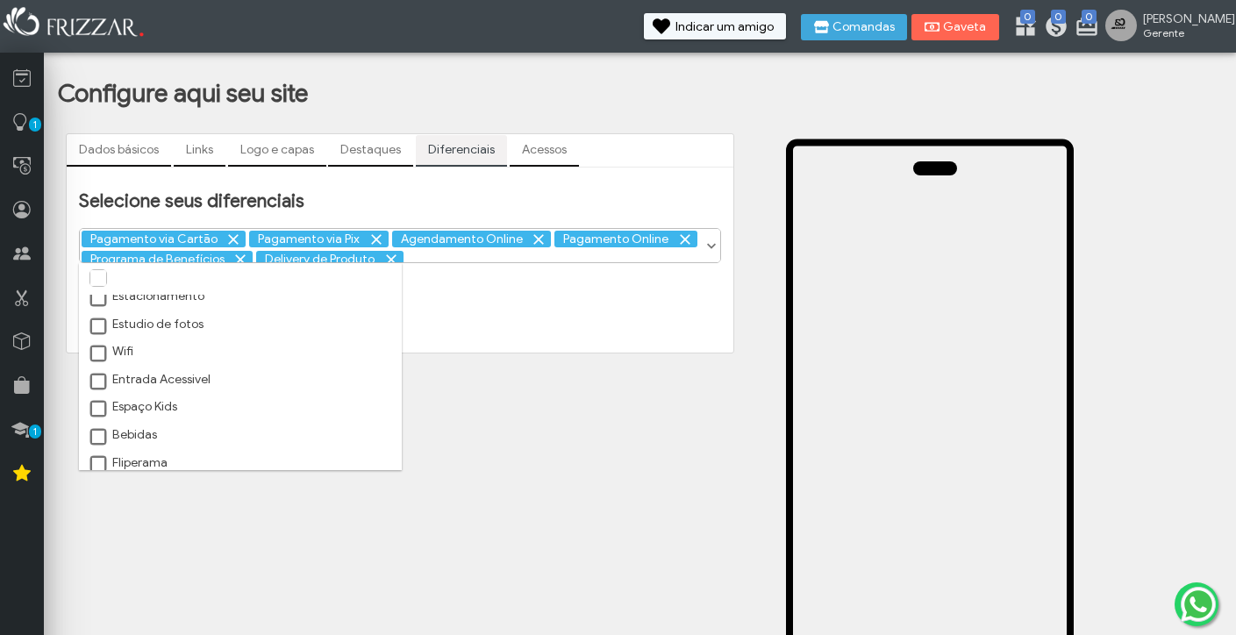
scroll to position [32, 0]
click at [97, 391] on span at bounding box center [99, 391] width 18 height 18
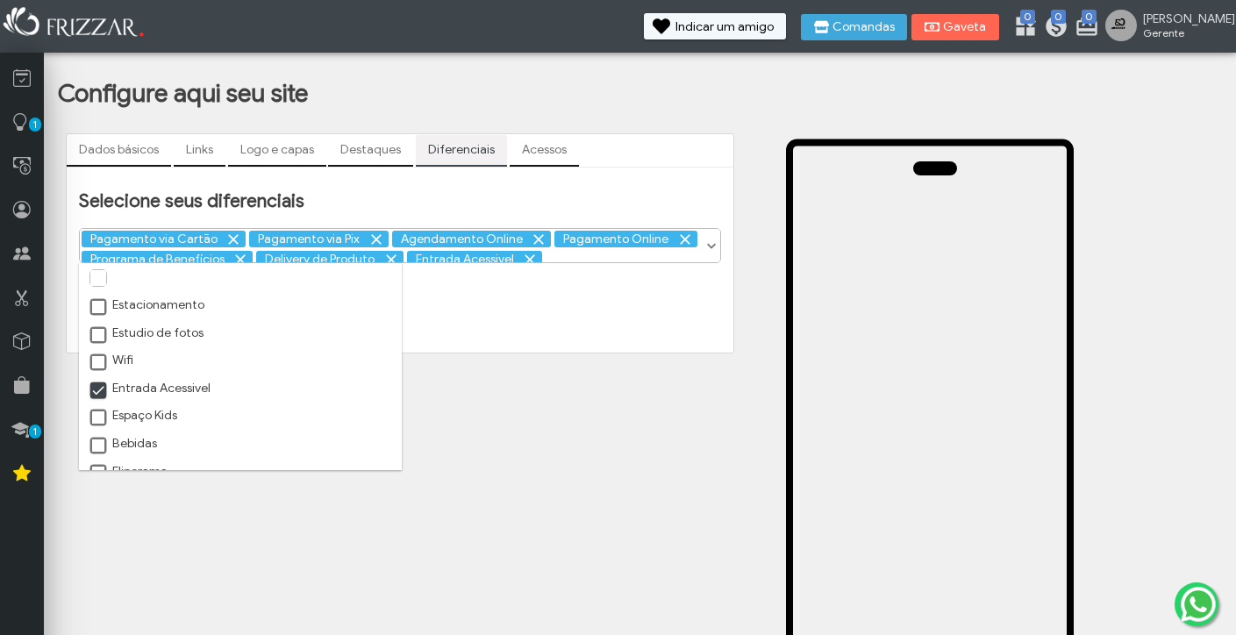
click at [97, 361] on span at bounding box center [99, 363] width 18 height 18
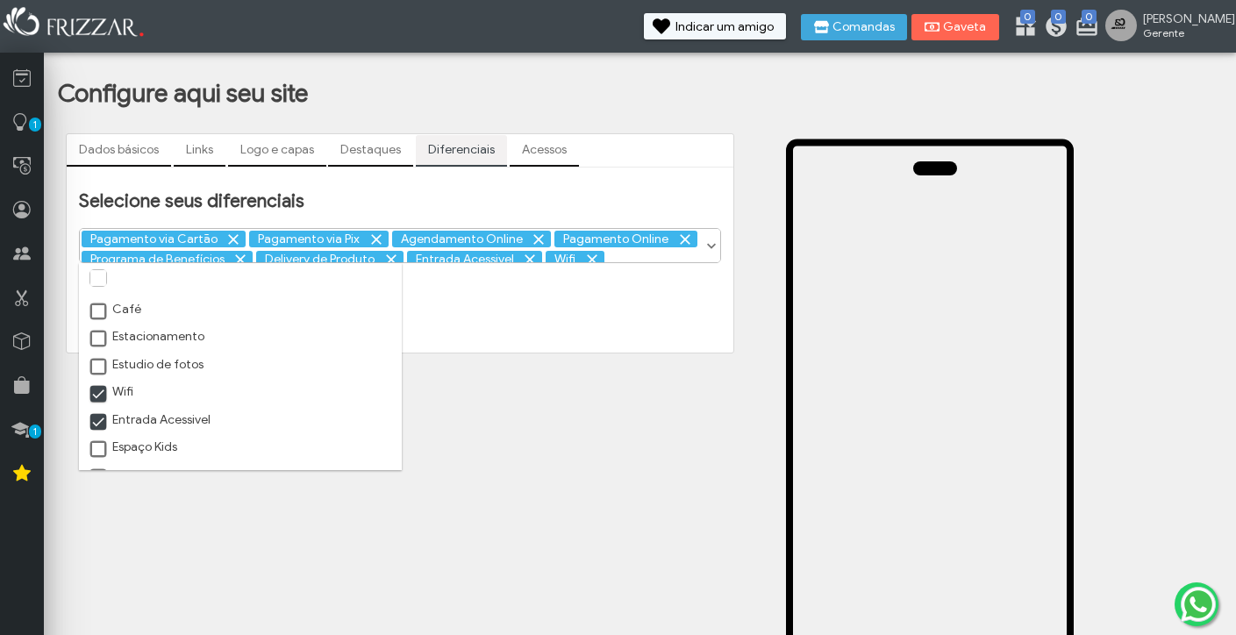
scroll to position [0, 0]
click at [99, 316] on span at bounding box center [99, 312] width 18 height 18
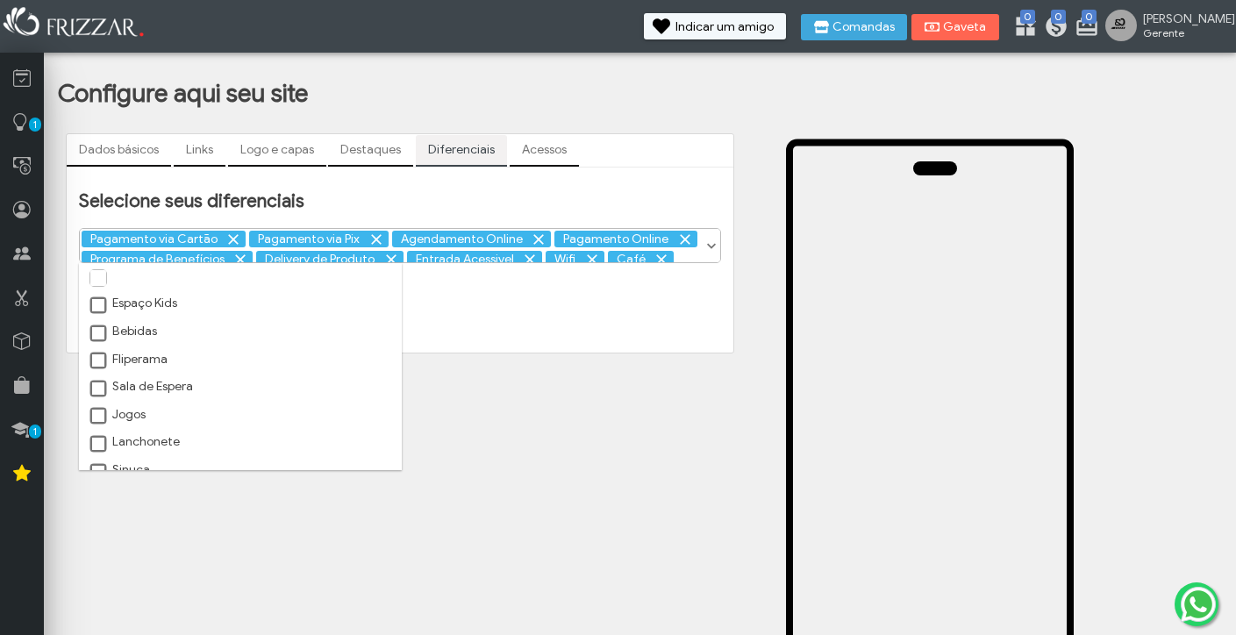
scroll to position [146, 0]
click at [98, 338] on span at bounding box center [99, 332] width 18 height 18
click at [441, 309] on form "Selecione seus diferenciais Café Estacionamento Estudio de fotos Wifi Entrada A…" at bounding box center [400, 260] width 642 height 143
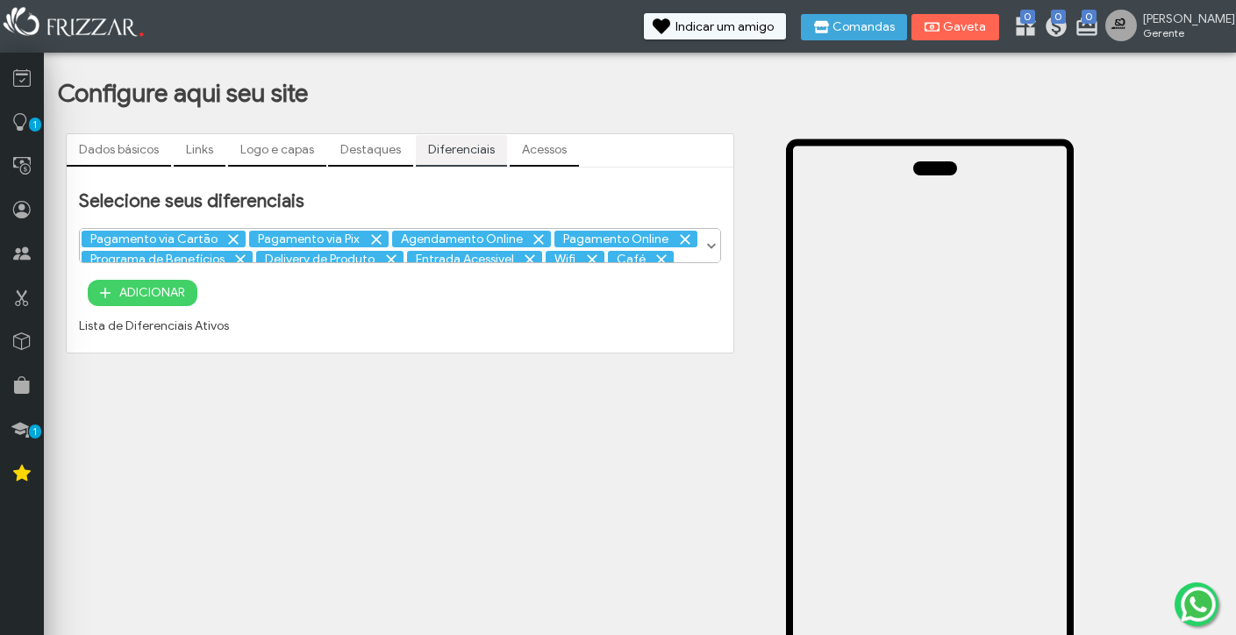
click at [131, 288] on span "ADICIONAR" at bounding box center [152, 293] width 66 height 26
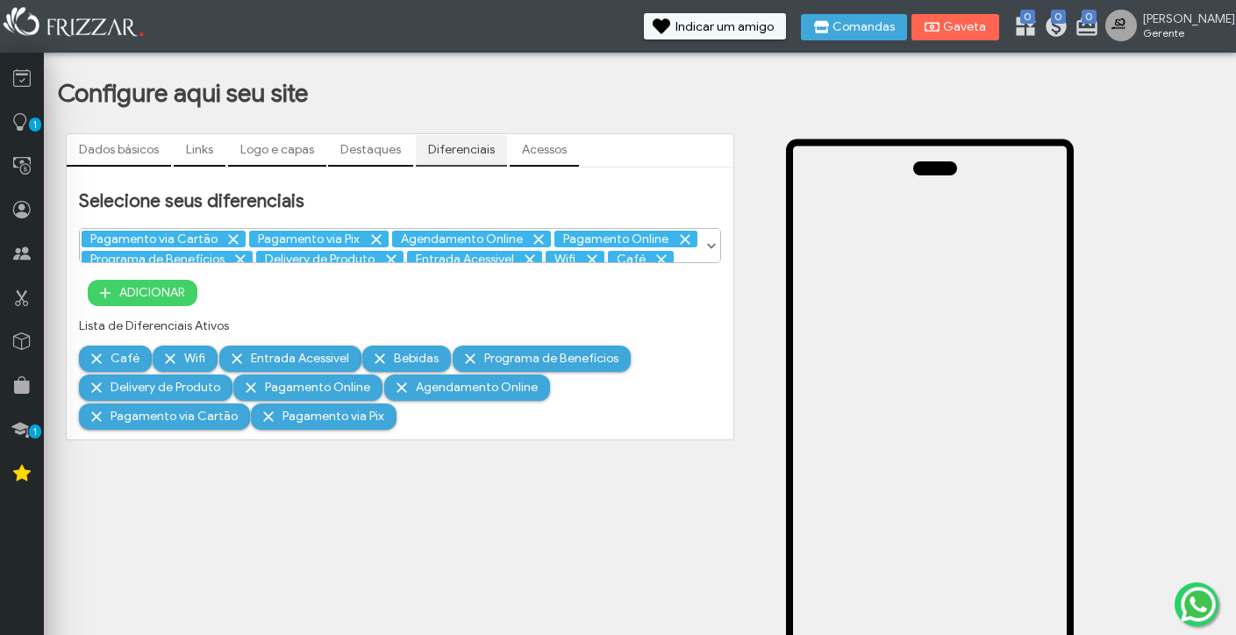
scroll to position [0, 0]
click at [537, 147] on link "Acessos" at bounding box center [544, 150] width 69 height 30
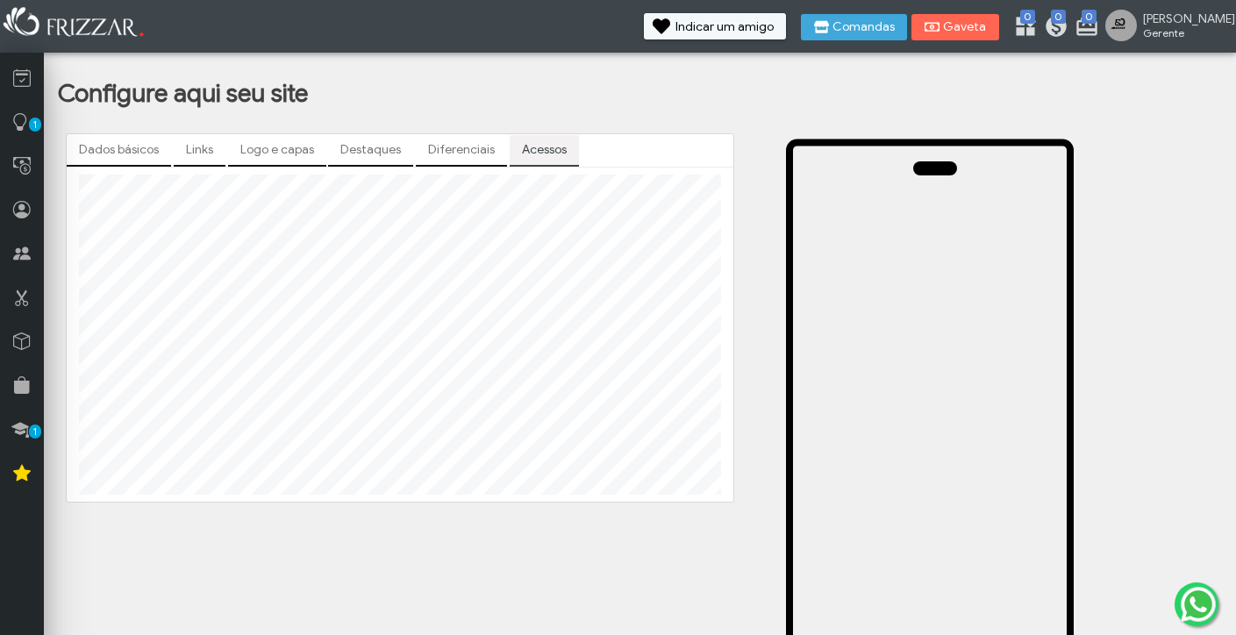
click at [384, 147] on link "Destaques" at bounding box center [370, 150] width 85 height 30
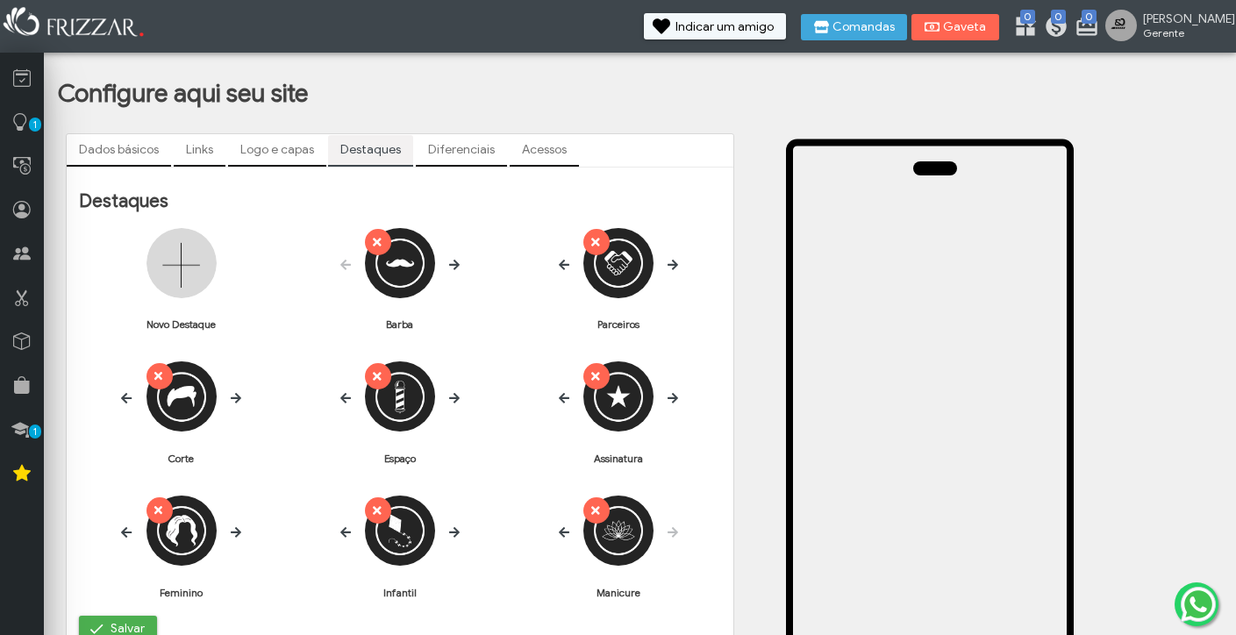
click at [289, 146] on link "Logo e capas" at bounding box center [277, 150] width 98 height 30
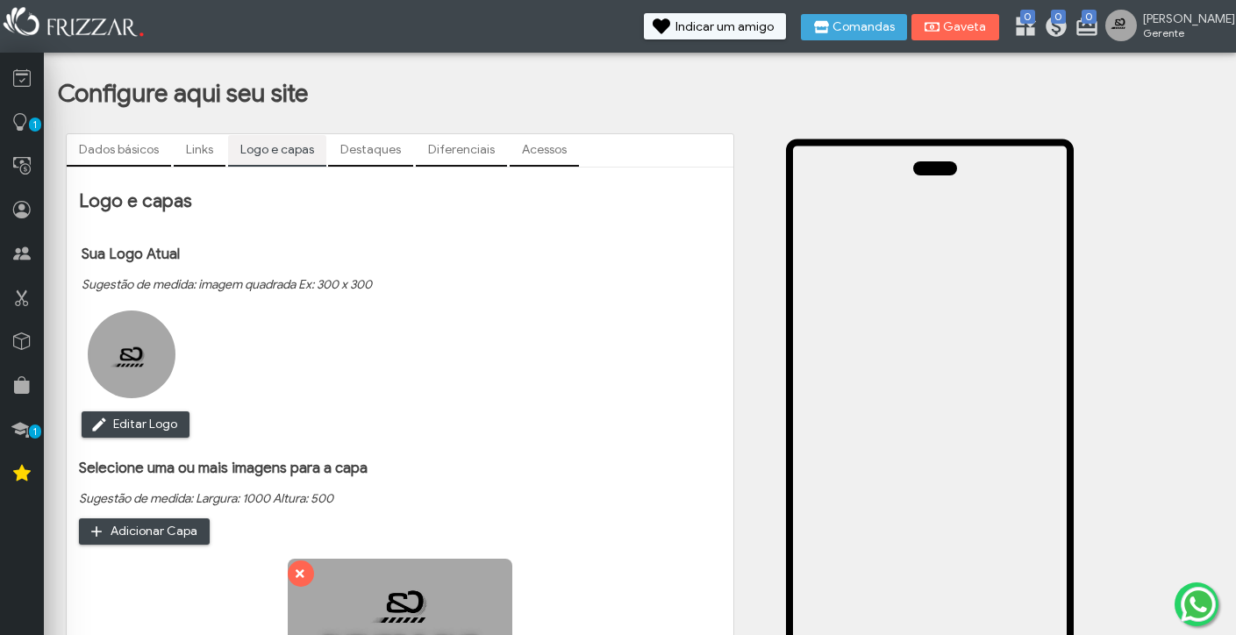
click at [209, 149] on link "Links" at bounding box center [200, 150] width 52 height 30
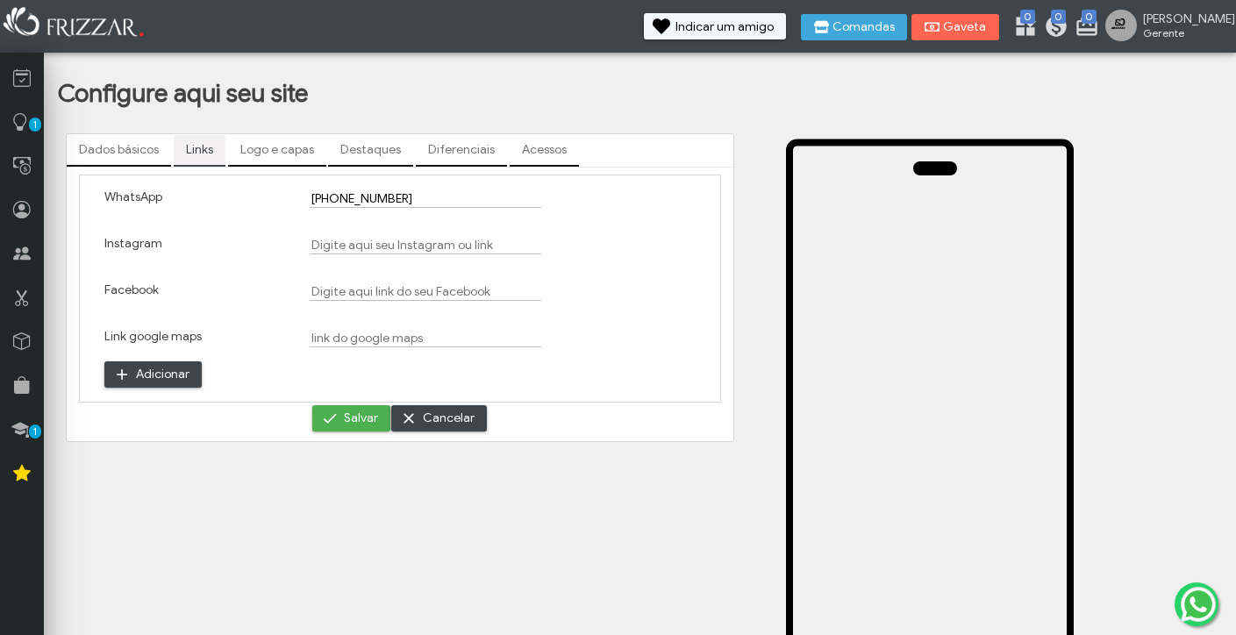
click at [357, 246] on input "Instagram" at bounding box center [426, 245] width 232 height 18
click at [356, 244] on input "Instagram" at bounding box center [426, 245] width 232 height 18
paste input "[URL][DOMAIN_NAME]"
type input "[URL][DOMAIN_NAME]"
click at [552, 150] on link "Acessos" at bounding box center [544, 150] width 69 height 30
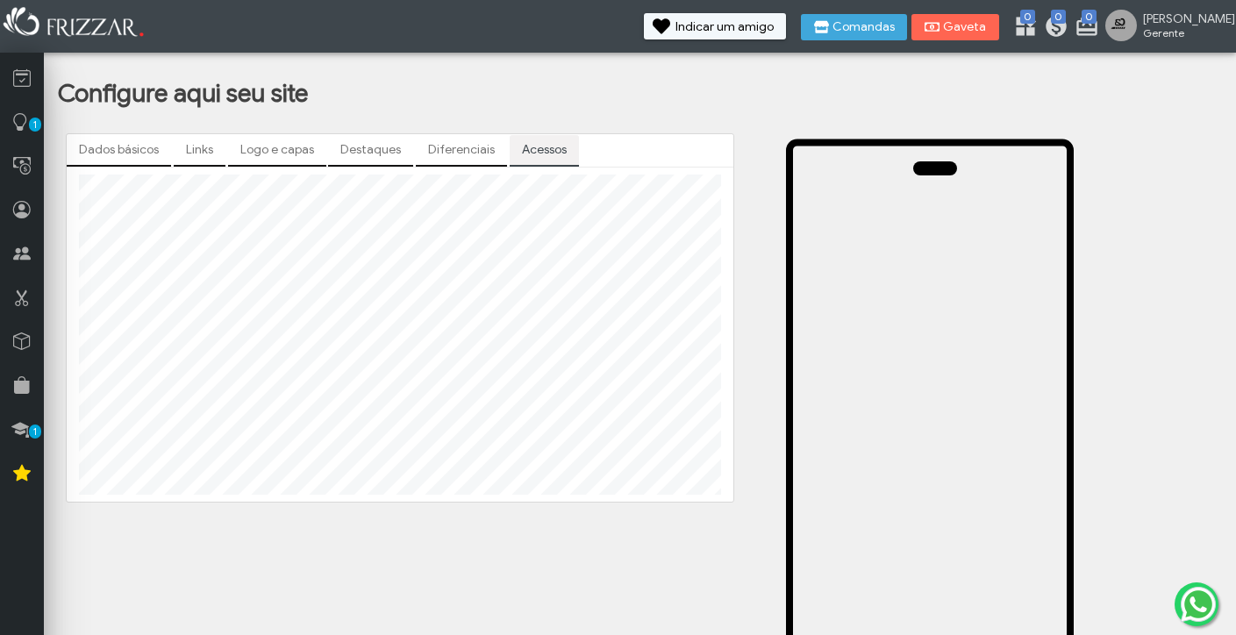
click at [459, 152] on link "Diferenciais" at bounding box center [461, 150] width 91 height 30
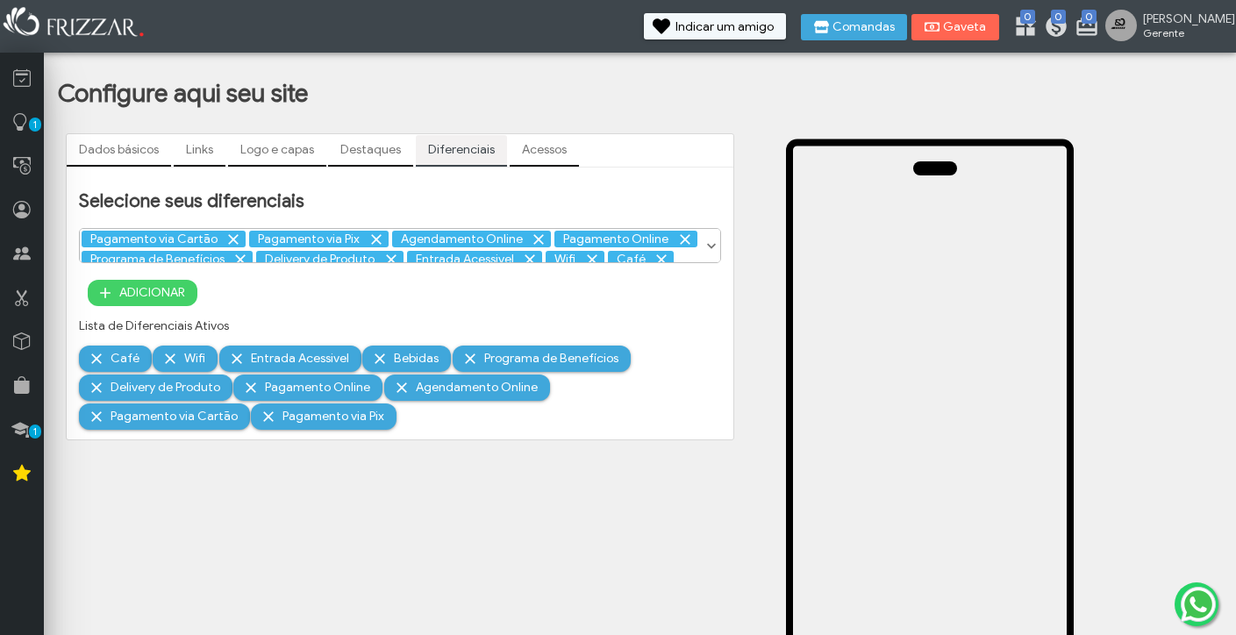
click at [389, 148] on link "Destaques" at bounding box center [370, 150] width 85 height 30
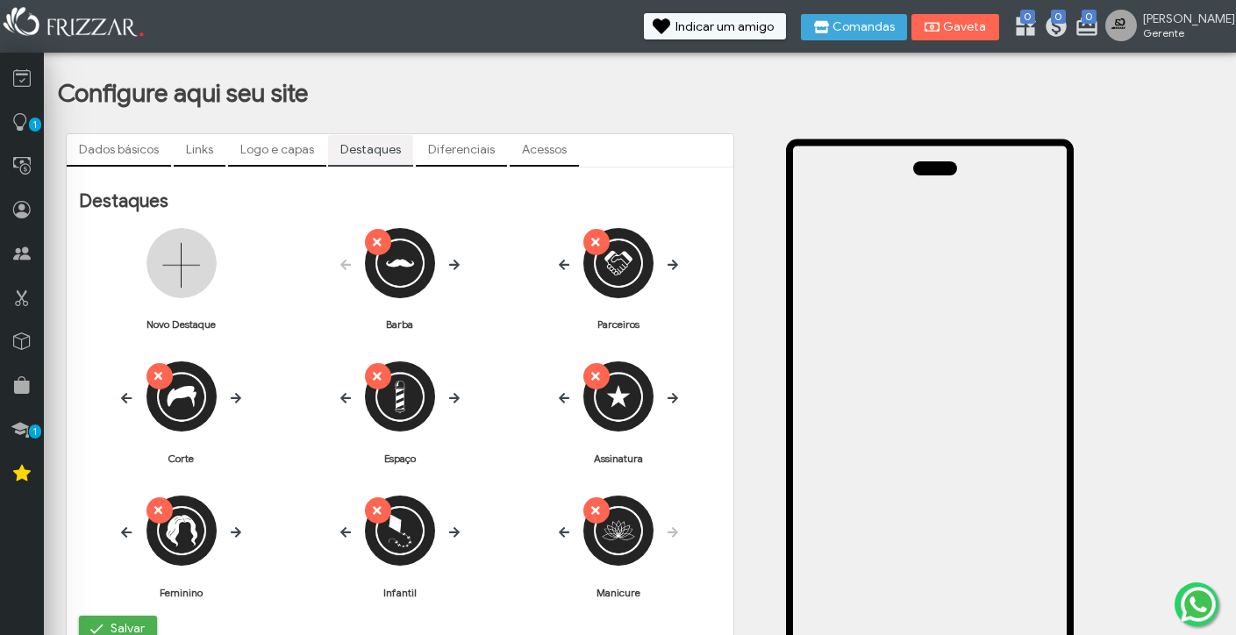
click at [288, 149] on link "Logo e capas" at bounding box center [277, 150] width 98 height 30
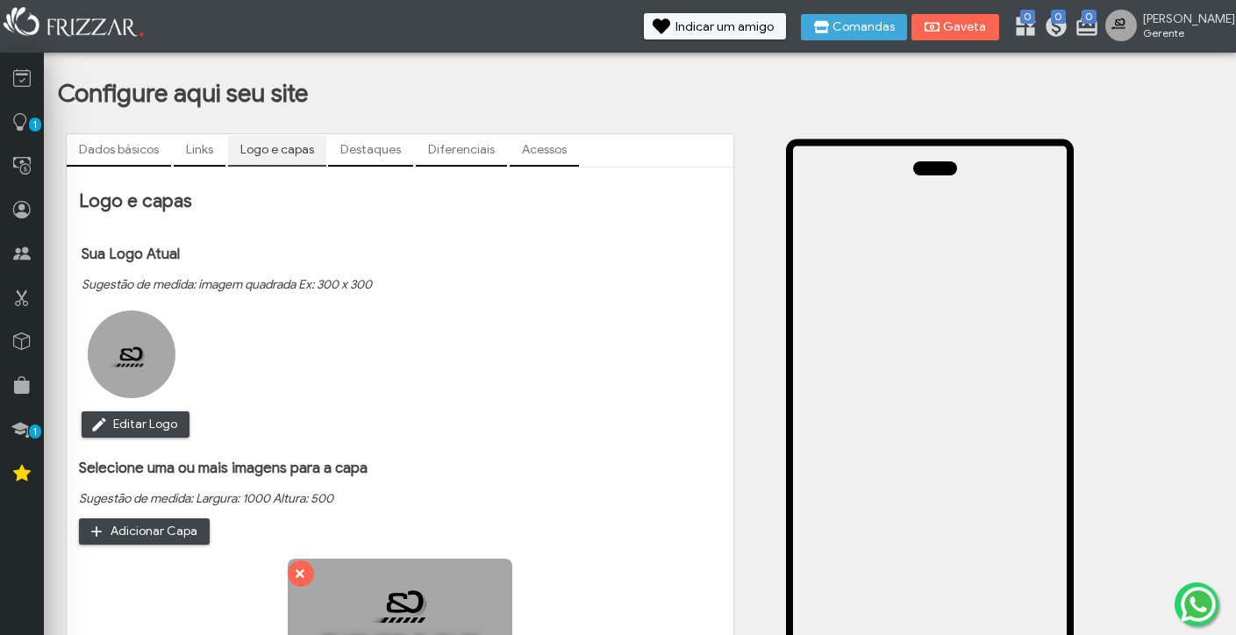
click at [199, 149] on link "Links" at bounding box center [200, 150] width 52 height 30
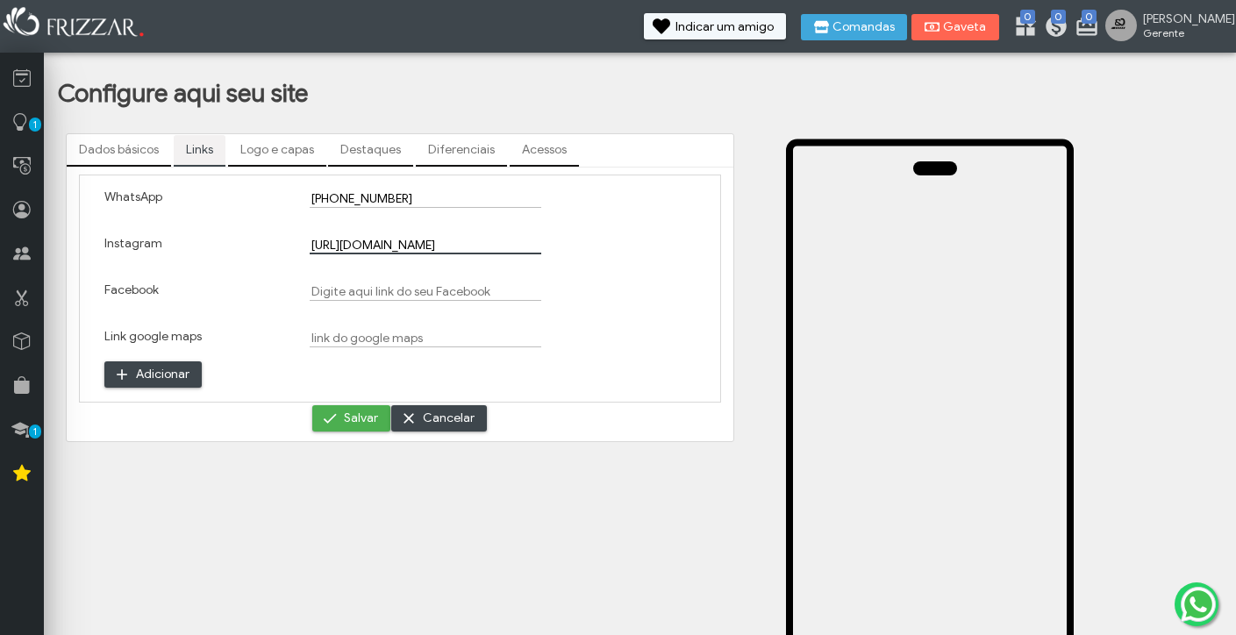
click at [481, 247] on input "[URL][DOMAIN_NAME]" at bounding box center [426, 245] width 232 height 18
click at [327, 243] on input "Instagram" at bounding box center [426, 245] width 232 height 18
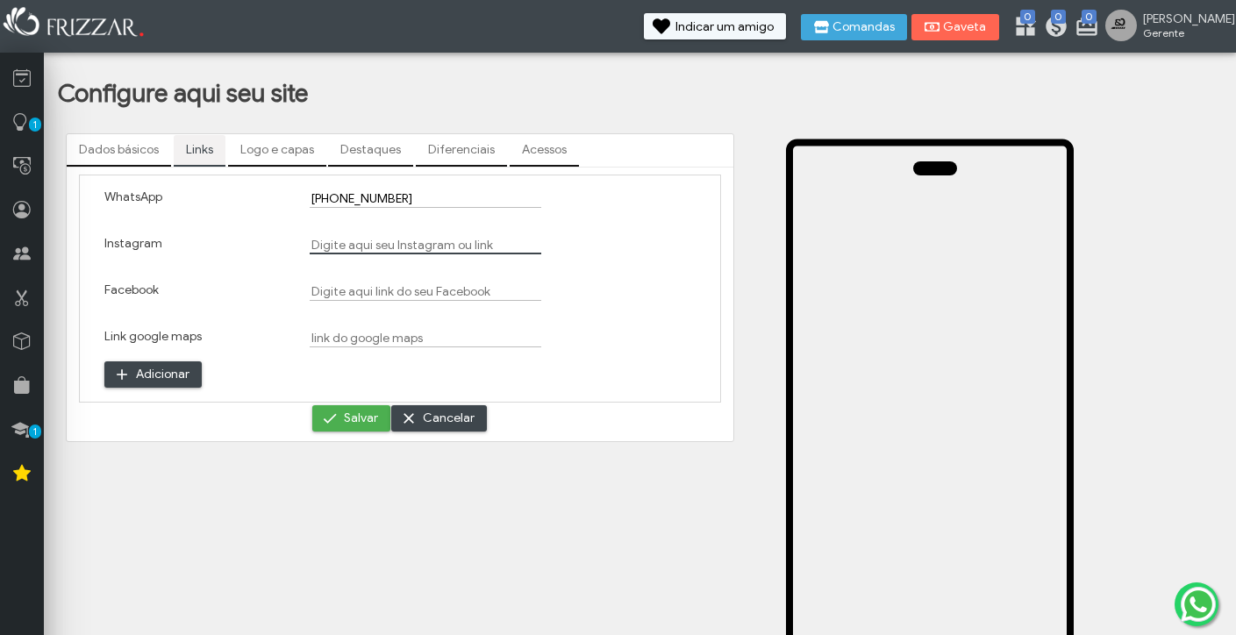
paste input "[URL][DOMAIN_NAME]"
type input "[URL][DOMAIN_NAME]"
click at [358, 426] on span "Salvar" at bounding box center [361, 418] width 34 height 26
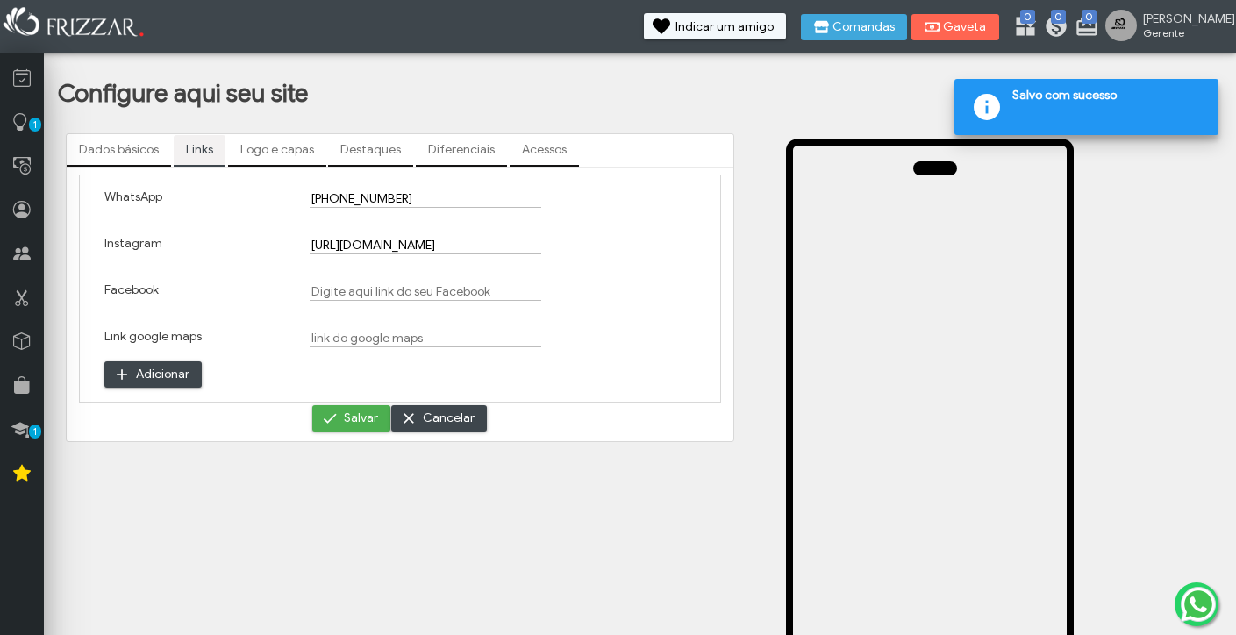
click at [358, 422] on span "Salvar" at bounding box center [361, 418] width 34 height 26
click at [268, 159] on link "Logo e capas" at bounding box center [277, 150] width 98 height 30
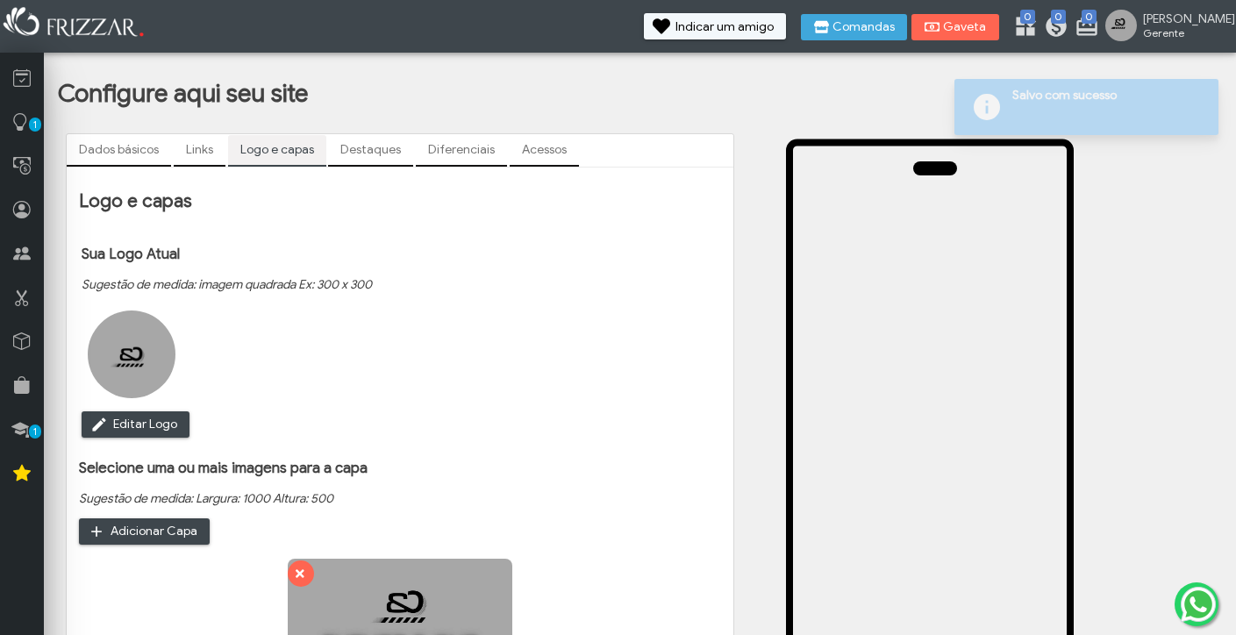
click at [368, 151] on link "Destaques" at bounding box center [370, 150] width 85 height 30
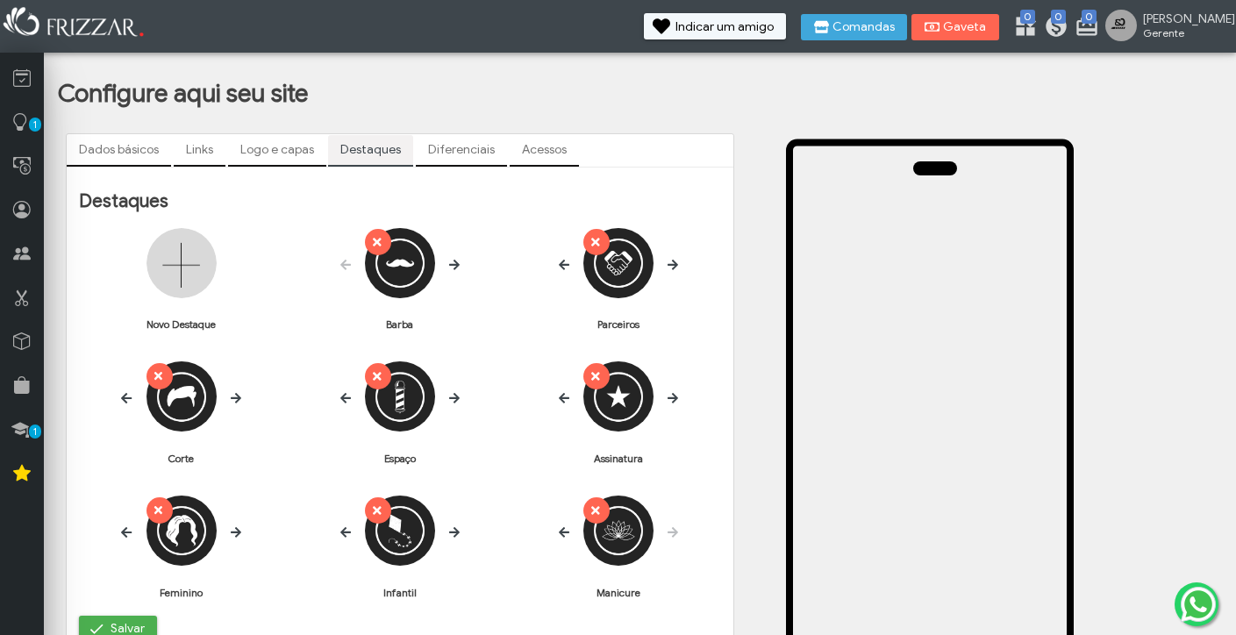
click at [147, 143] on link "Dados básicos" at bounding box center [119, 150] width 104 height 30
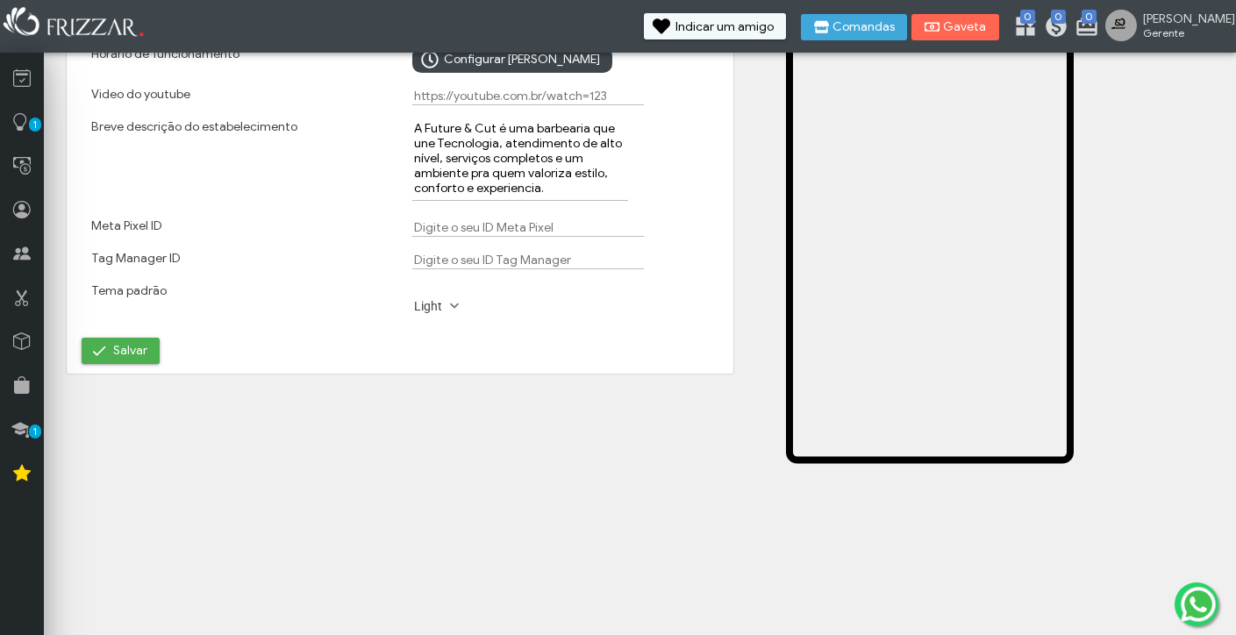
scroll to position [282, 0]
click at [125, 360] on span "Salvar" at bounding box center [130, 351] width 34 height 26
